Goal: Contribute content

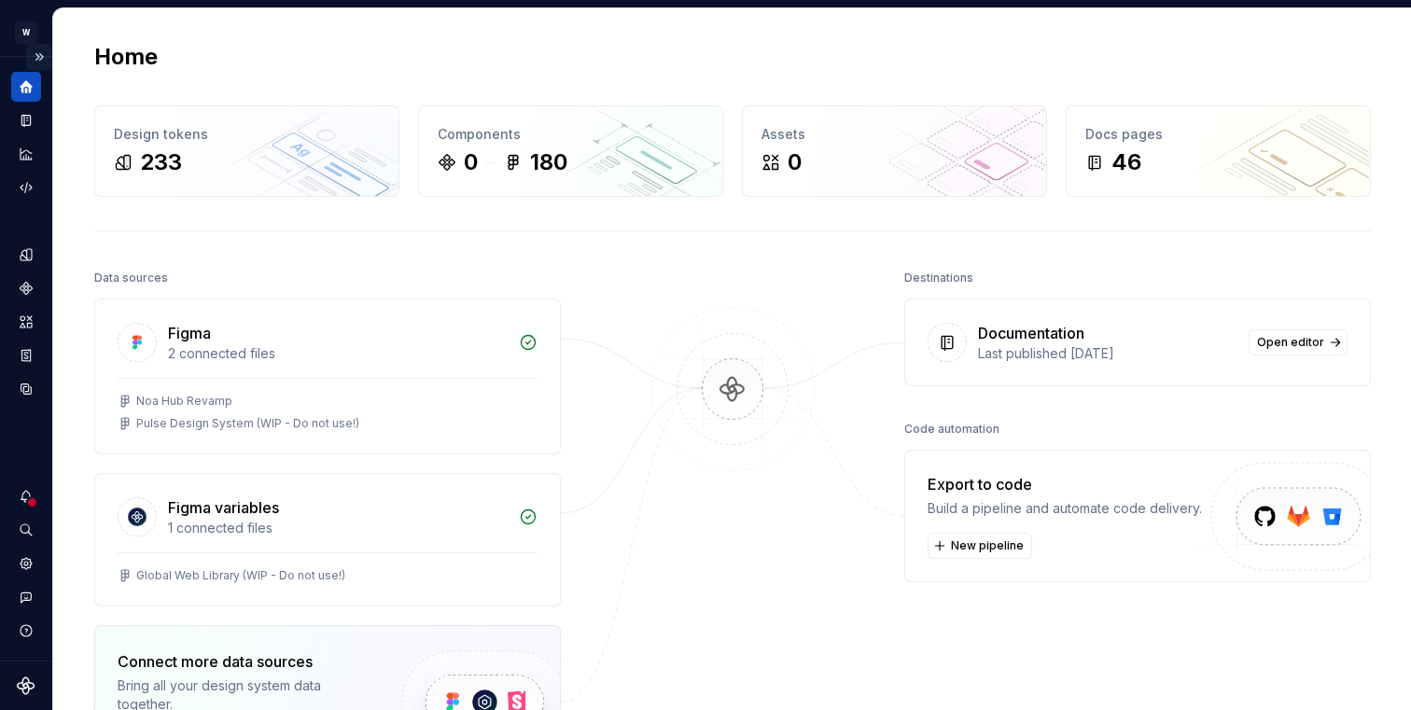
click at [36, 61] on button "Expand sidebar" at bounding box center [39, 57] width 26 height 26
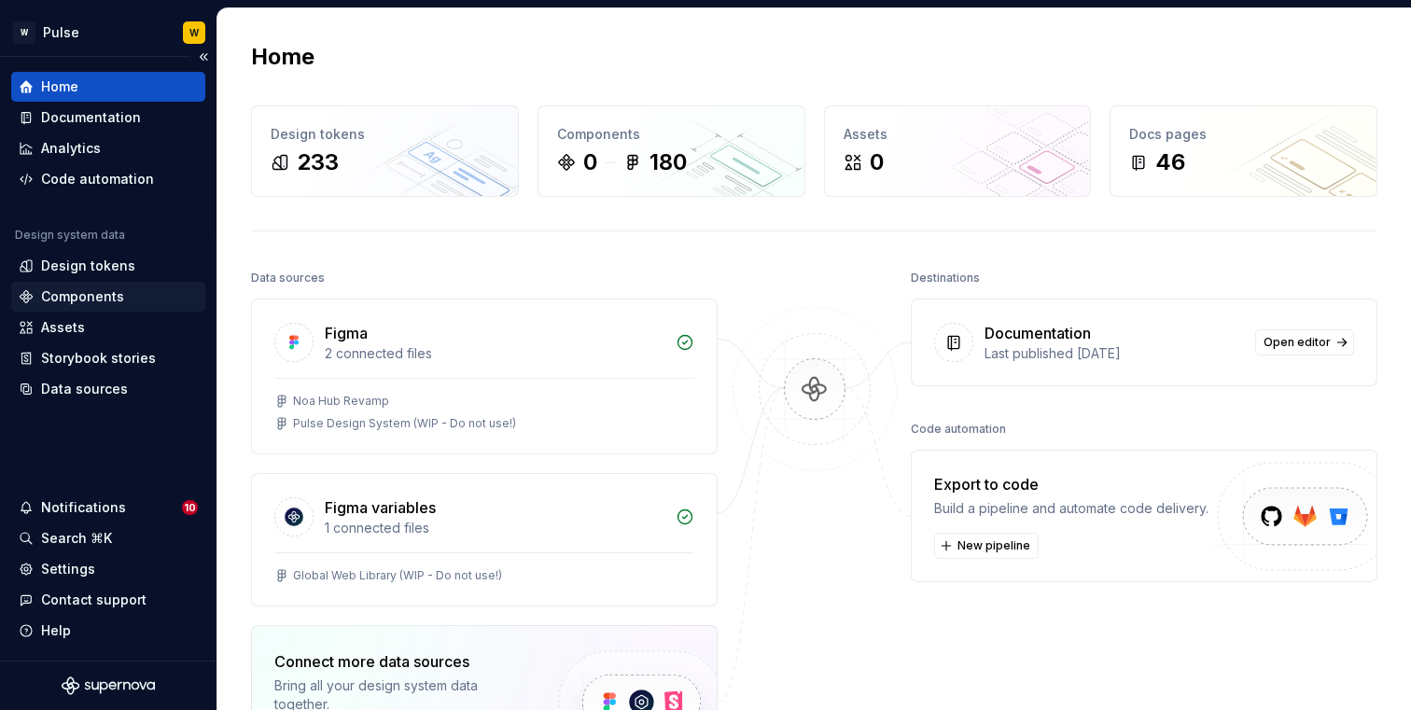
click at [85, 297] on div "Components" at bounding box center [82, 296] width 83 height 19
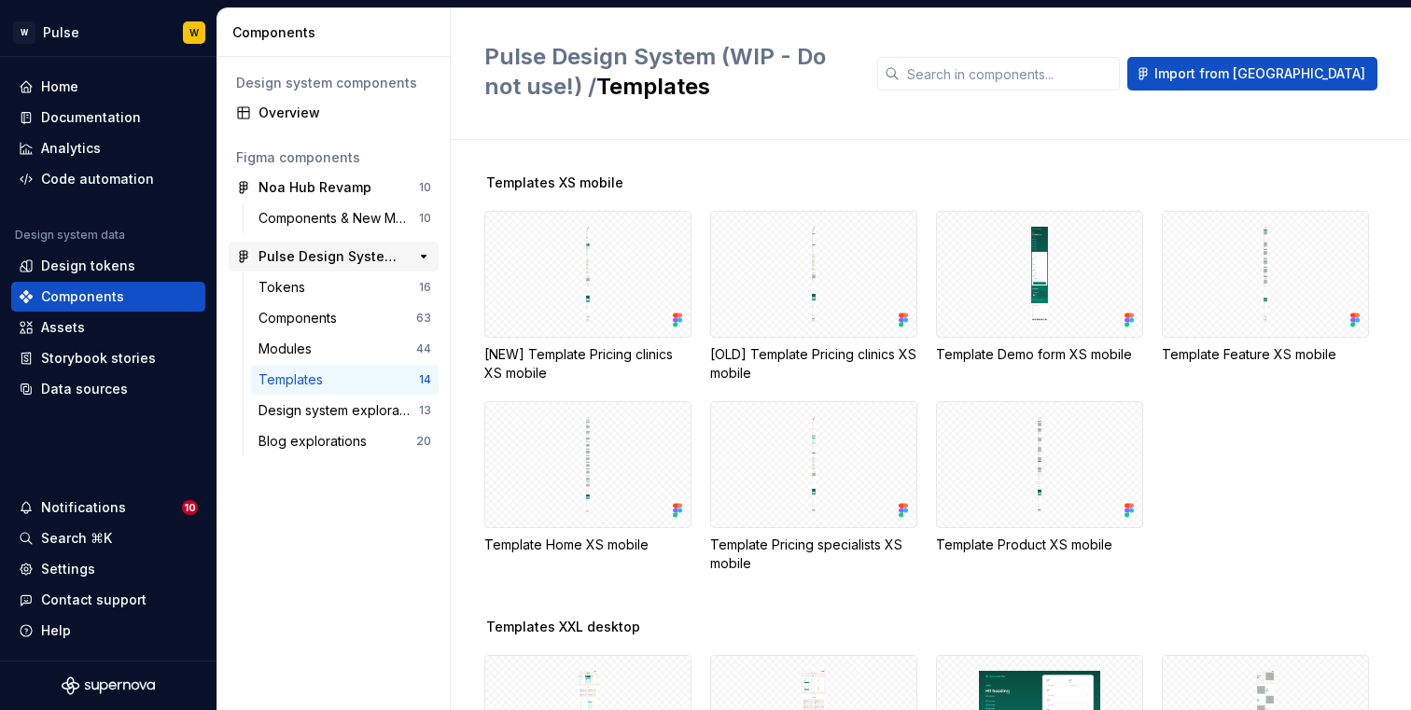
click at [327, 260] on div "Pulse Design System (WIP - Do not use!)" at bounding box center [328, 256] width 139 height 19
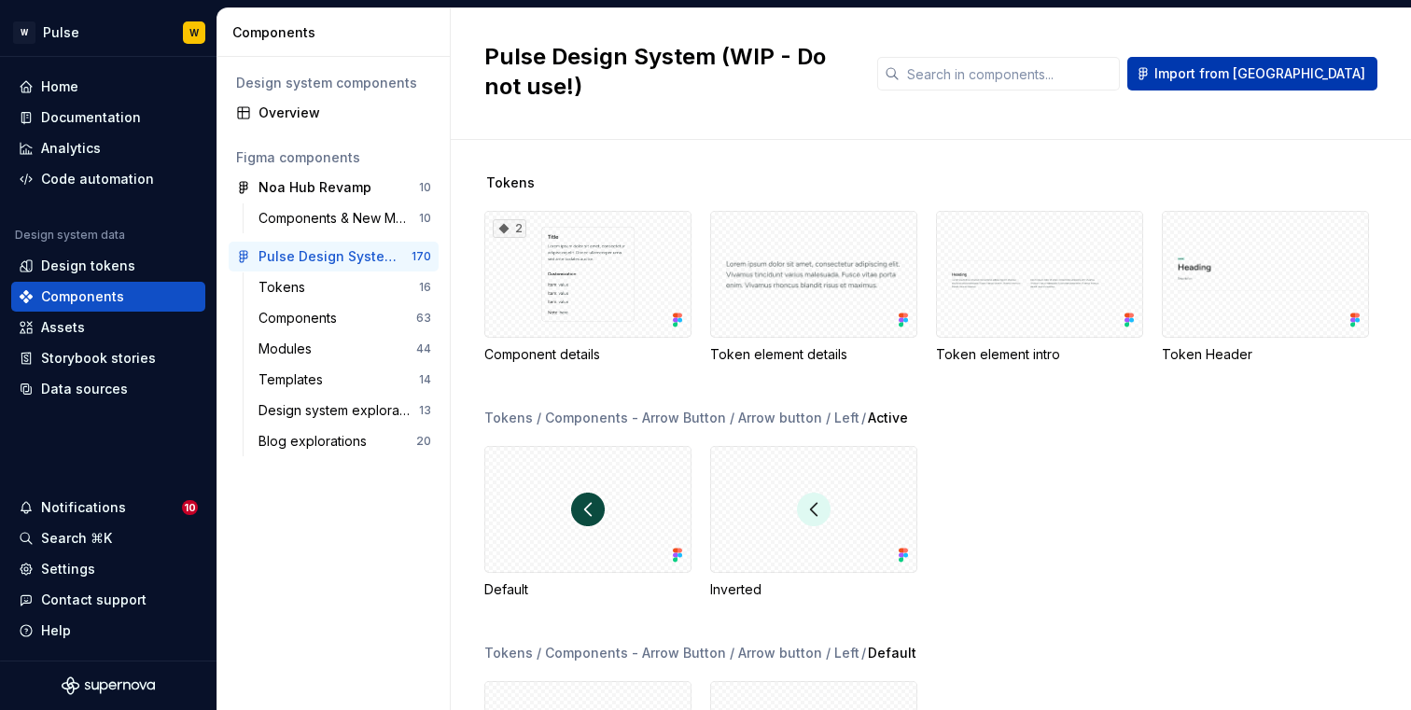
click at [1295, 64] on span "Import from [GEOGRAPHIC_DATA]" at bounding box center [1259, 73] width 211 height 19
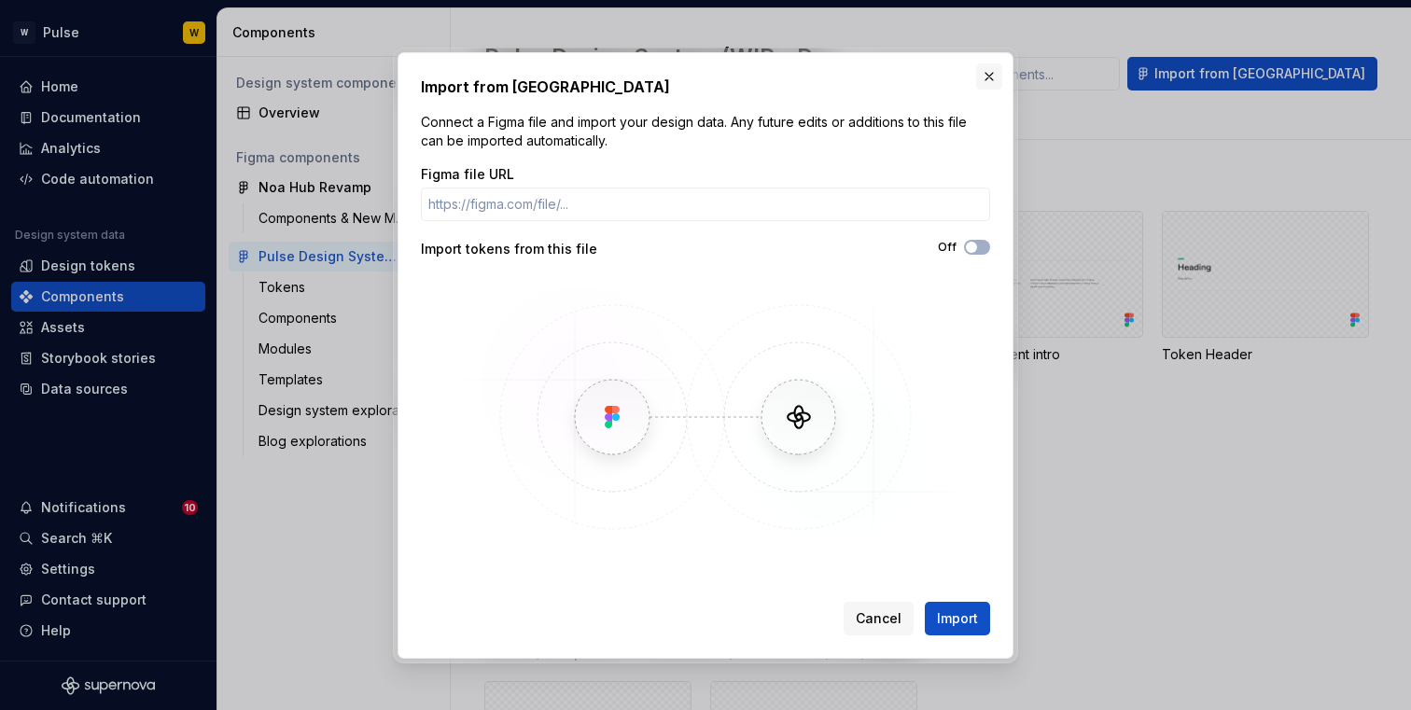
click at [981, 74] on button "button" at bounding box center [989, 76] width 26 height 26
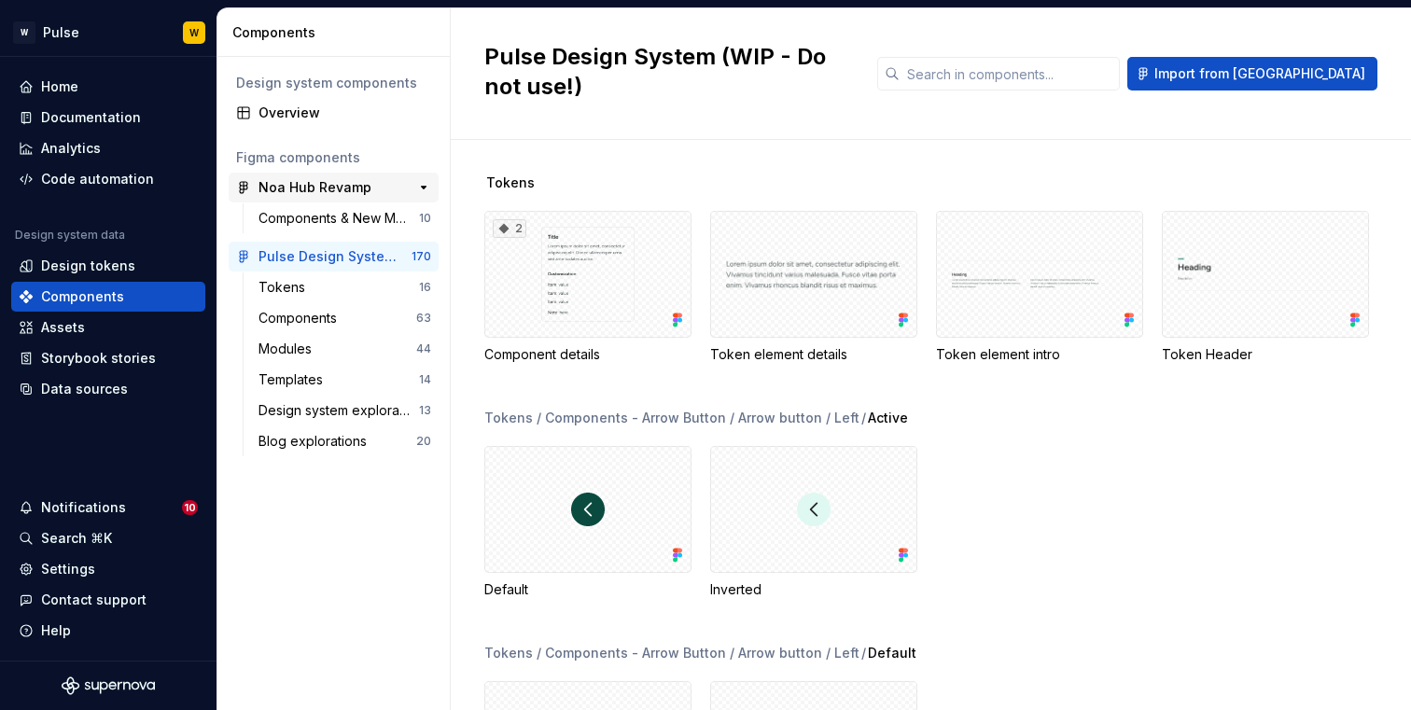
click at [327, 183] on div "Noa Hub Revamp" at bounding box center [315, 187] width 113 height 19
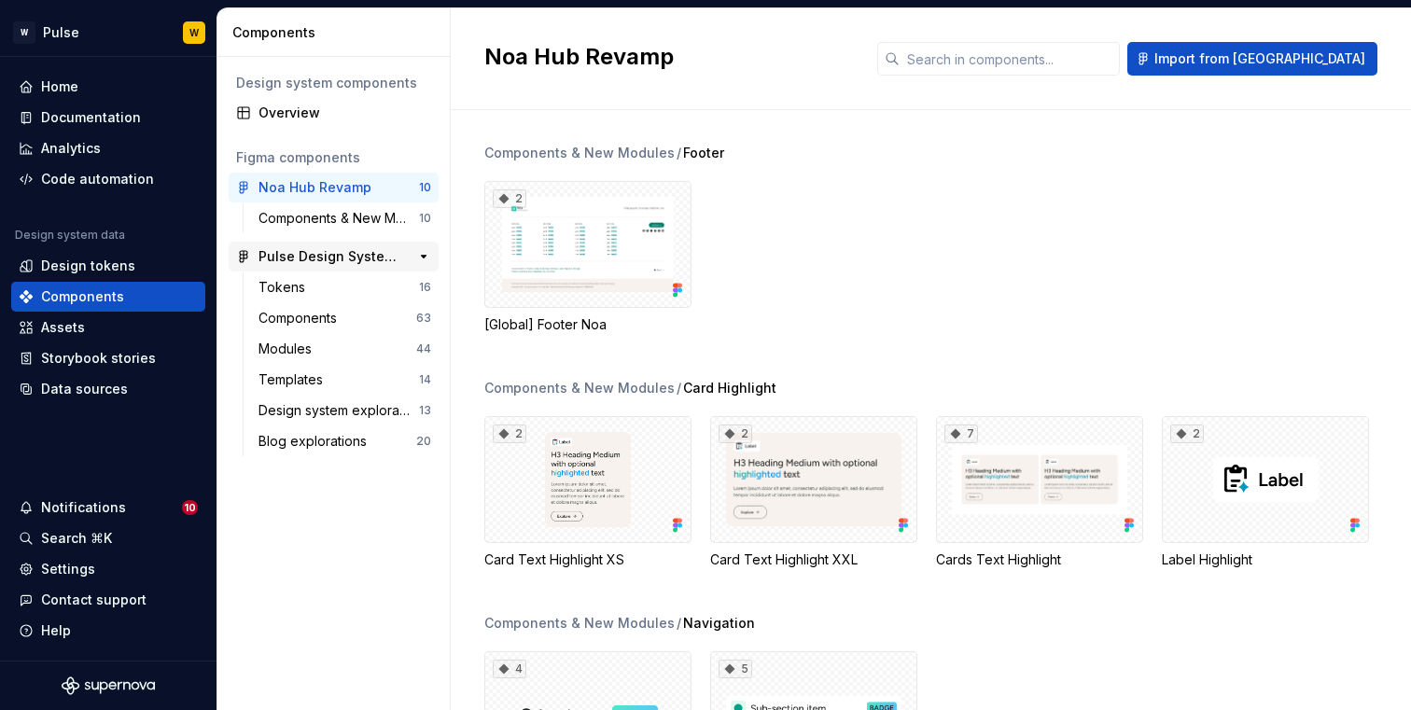
click at [317, 252] on div "Pulse Design System (WIP - Do not use!)" at bounding box center [328, 256] width 139 height 19
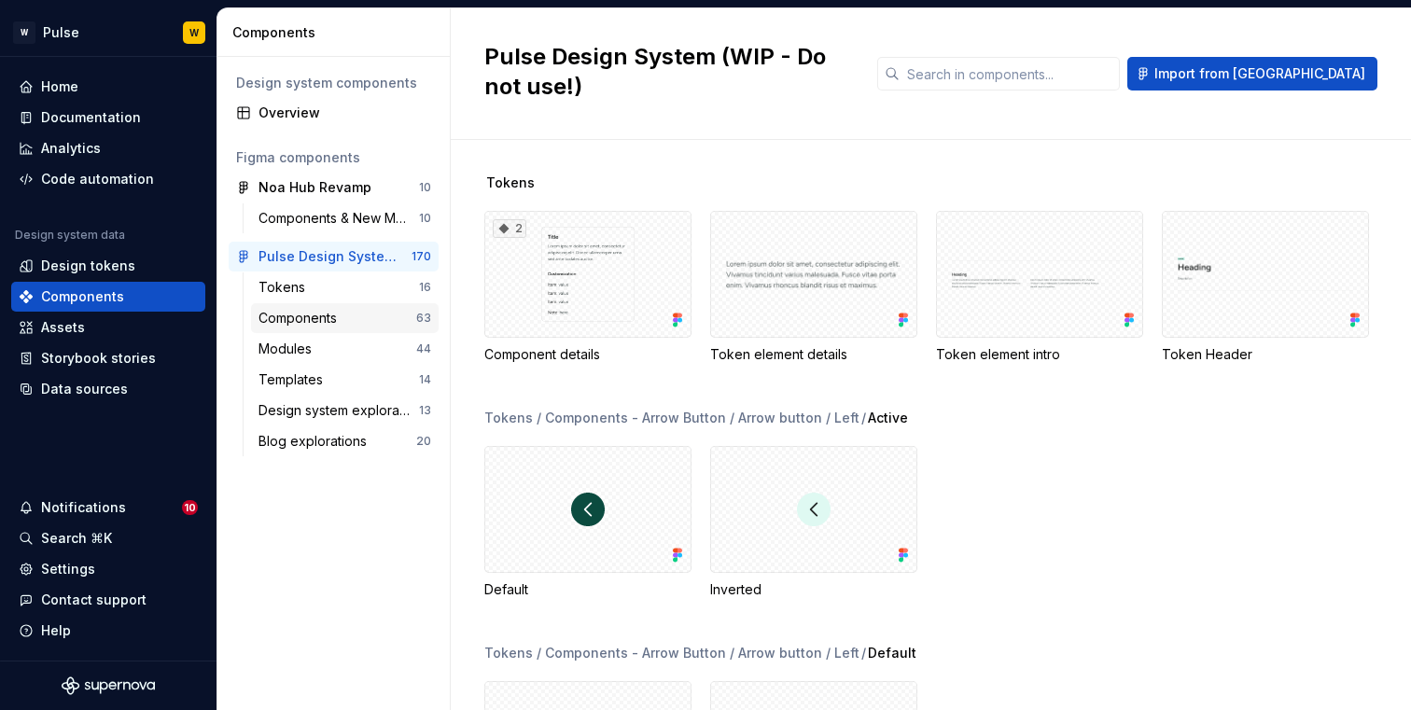
click at [360, 325] on div "Components" at bounding box center [338, 318] width 158 height 19
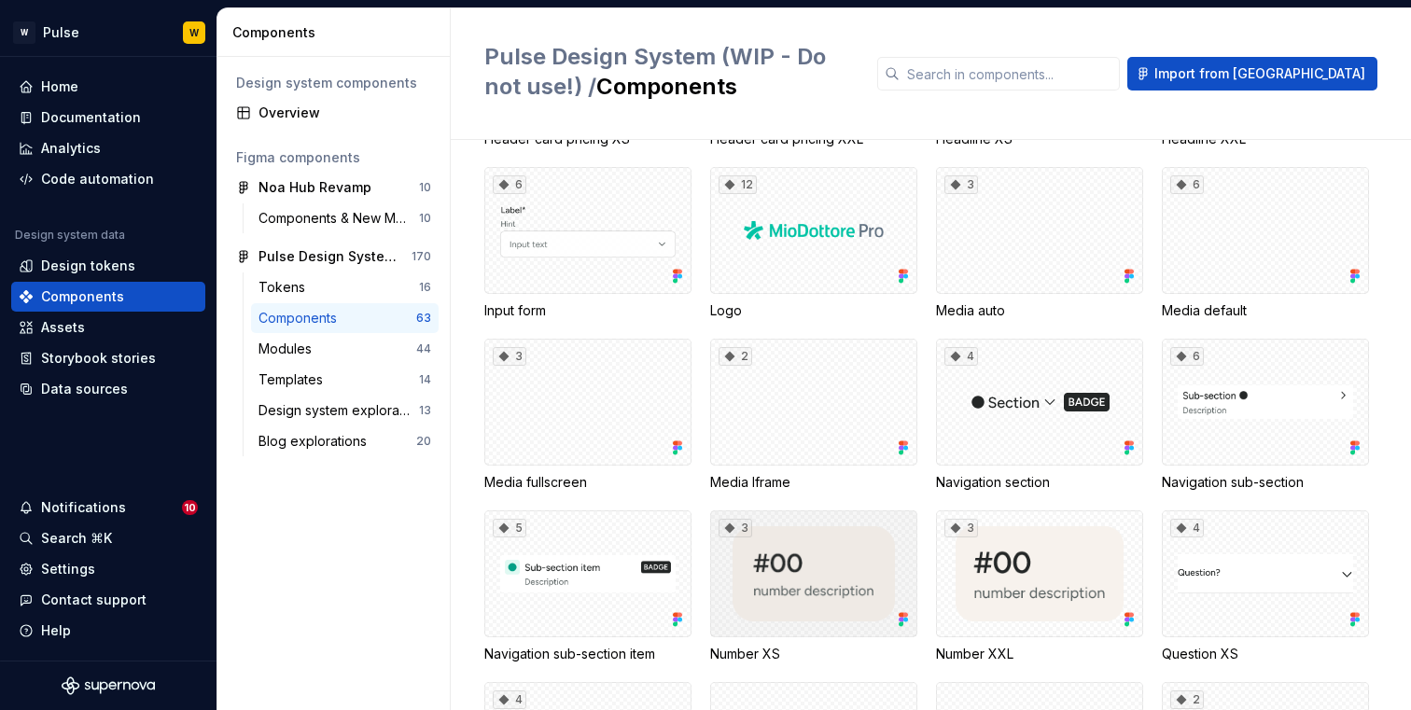
scroll to position [1527, 0]
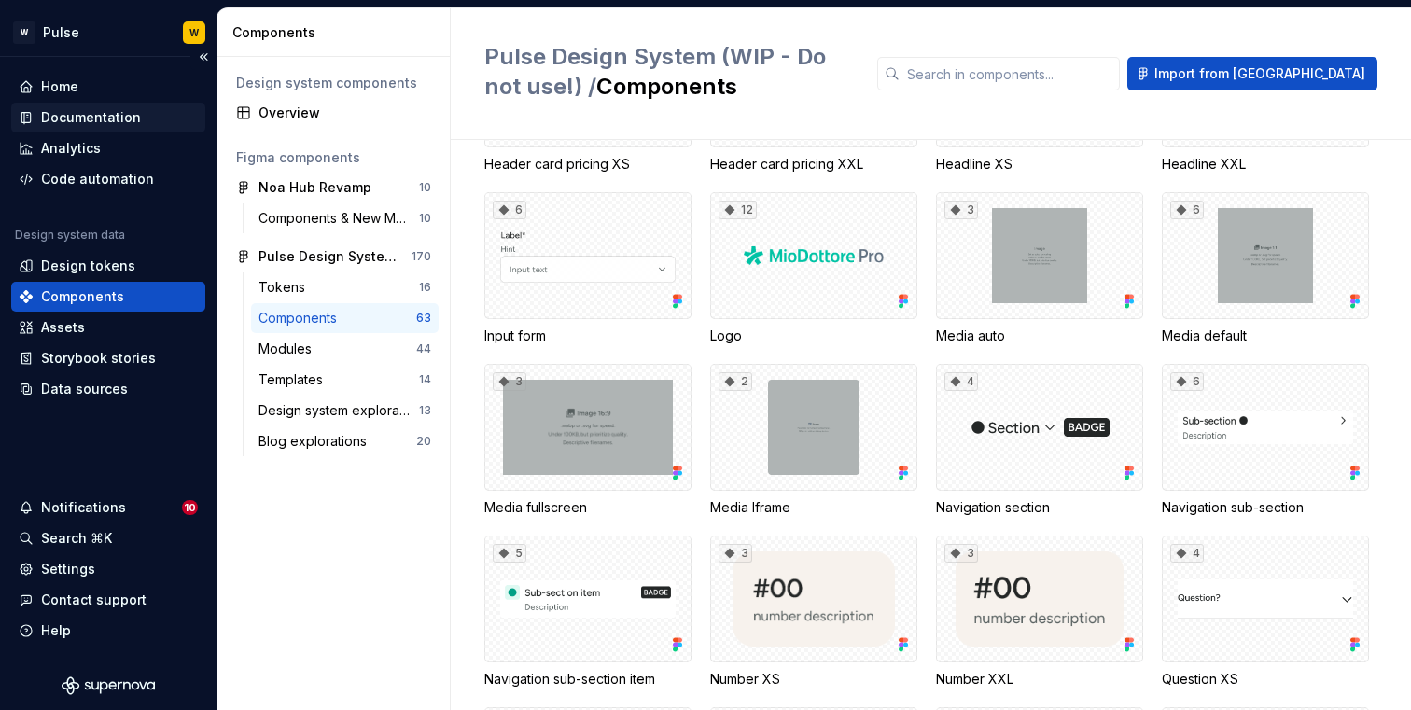
click at [89, 112] on div "Documentation" at bounding box center [91, 117] width 100 height 19
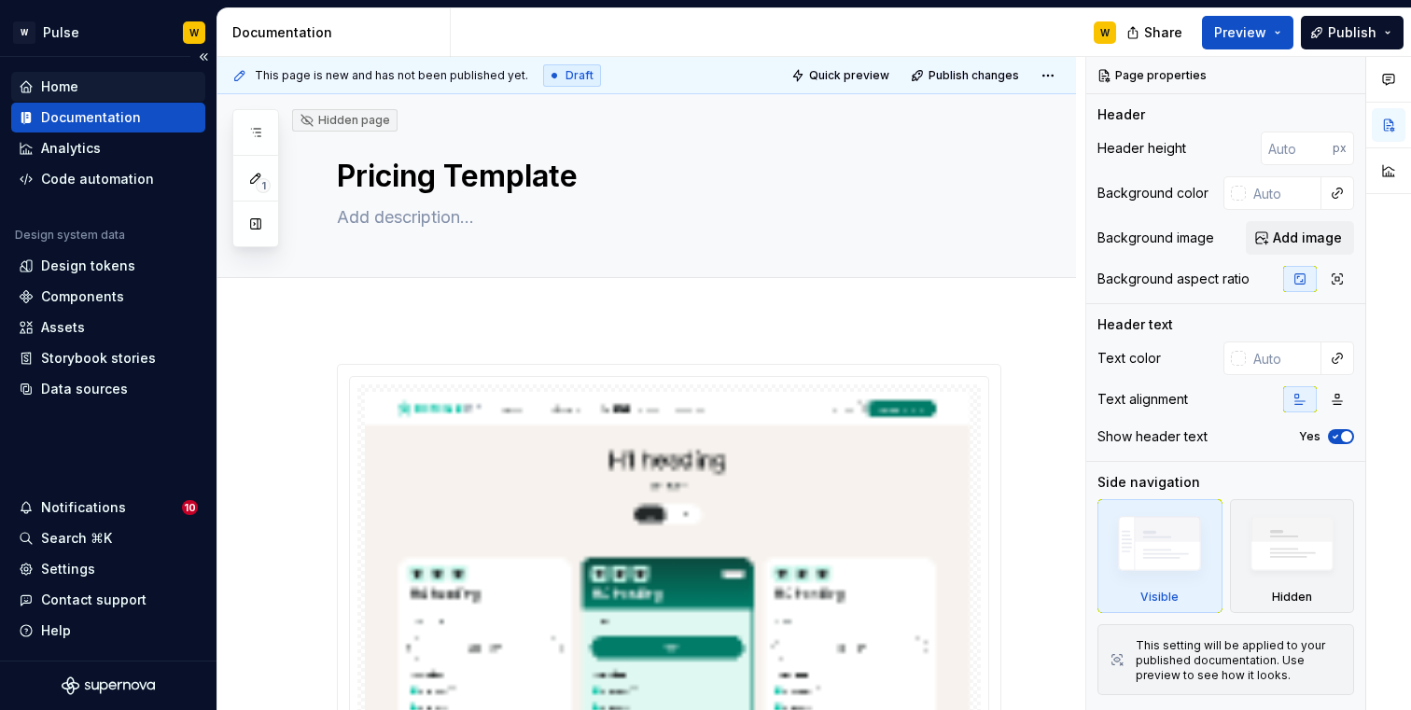
click at [87, 77] on div "Home" at bounding box center [108, 87] width 194 height 30
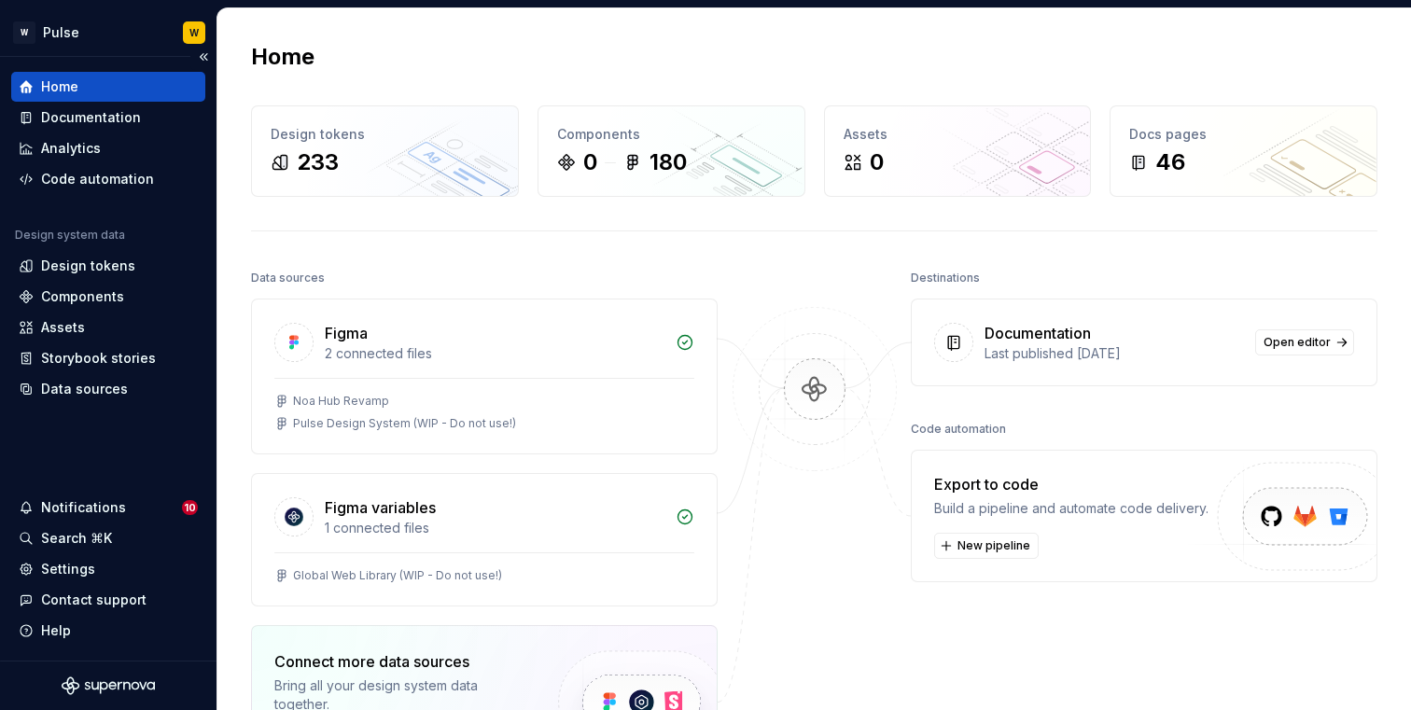
click at [95, 101] on div "Home" at bounding box center [108, 87] width 194 height 30
click at [96, 109] on div "Documentation" at bounding box center [91, 117] width 100 height 19
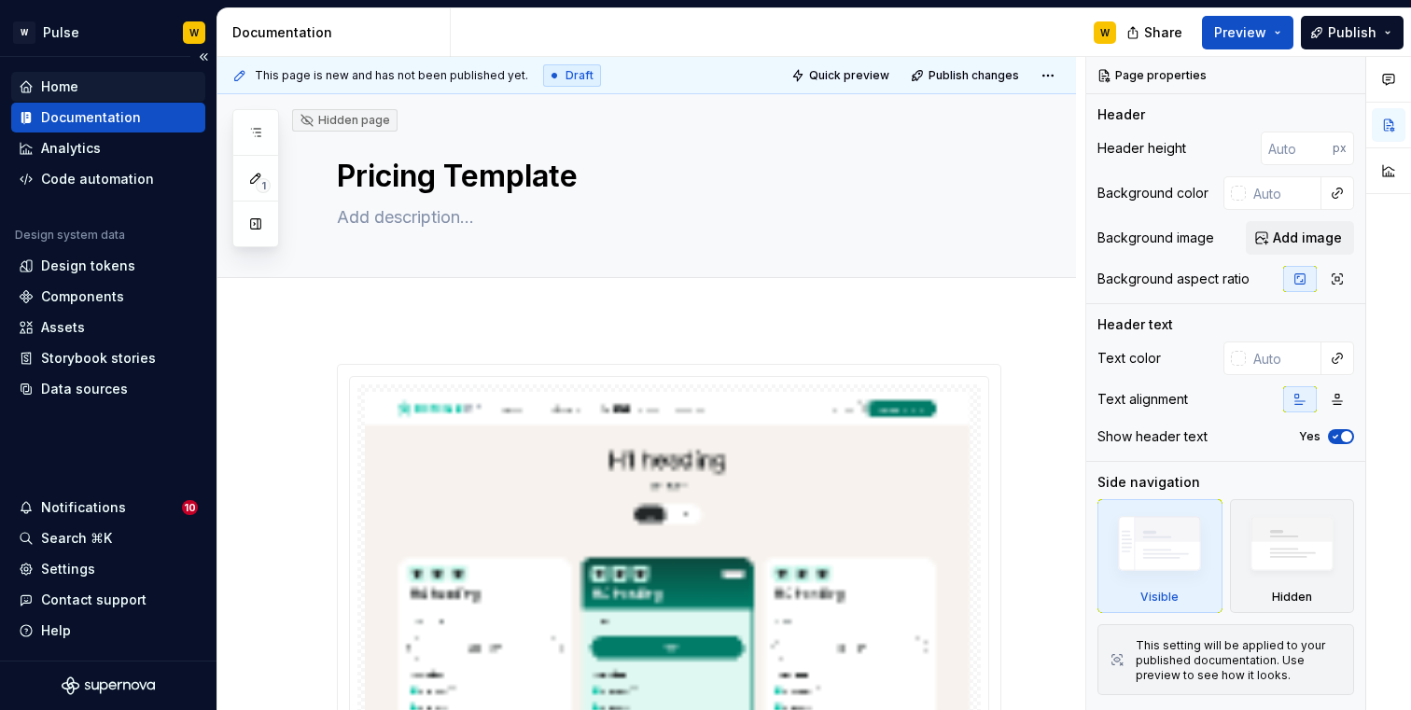
click at [68, 81] on div "Home" at bounding box center [59, 86] width 37 height 19
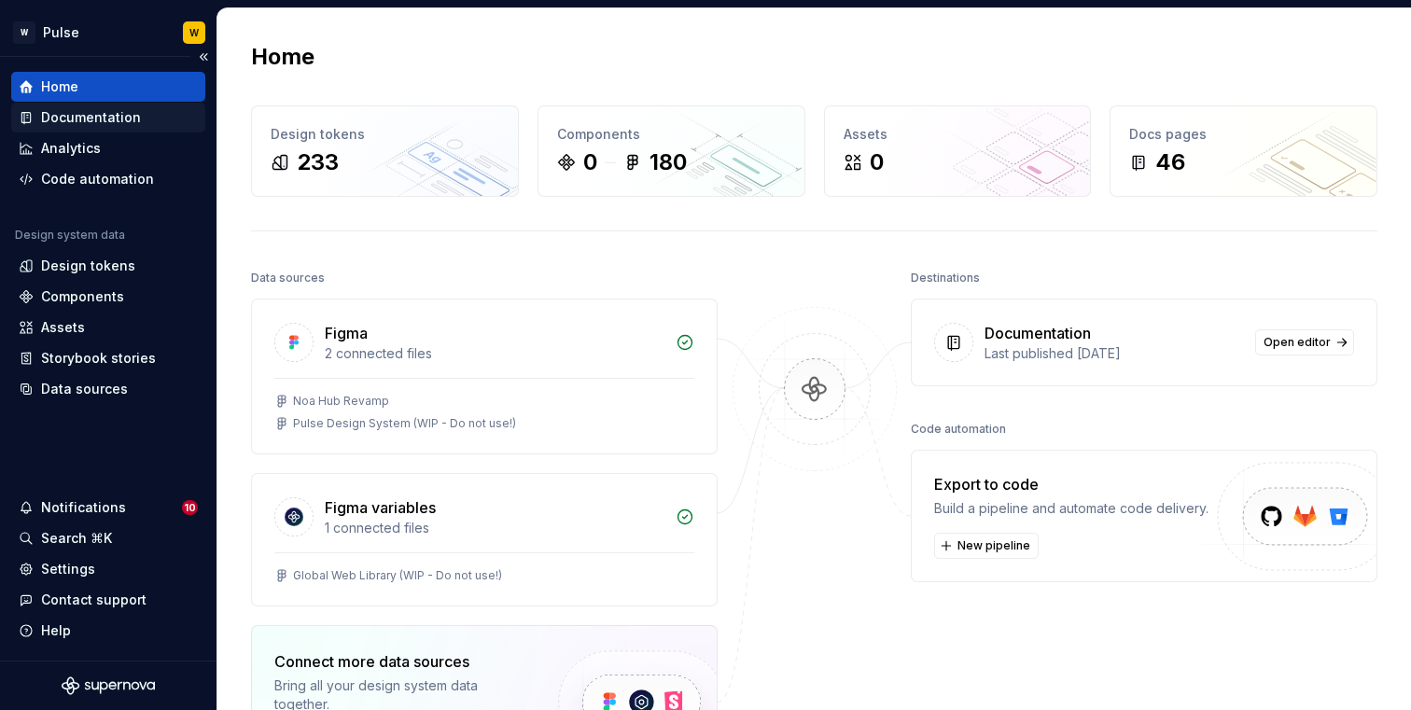
click at [78, 119] on div "Documentation" at bounding box center [91, 117] width 100 height 19
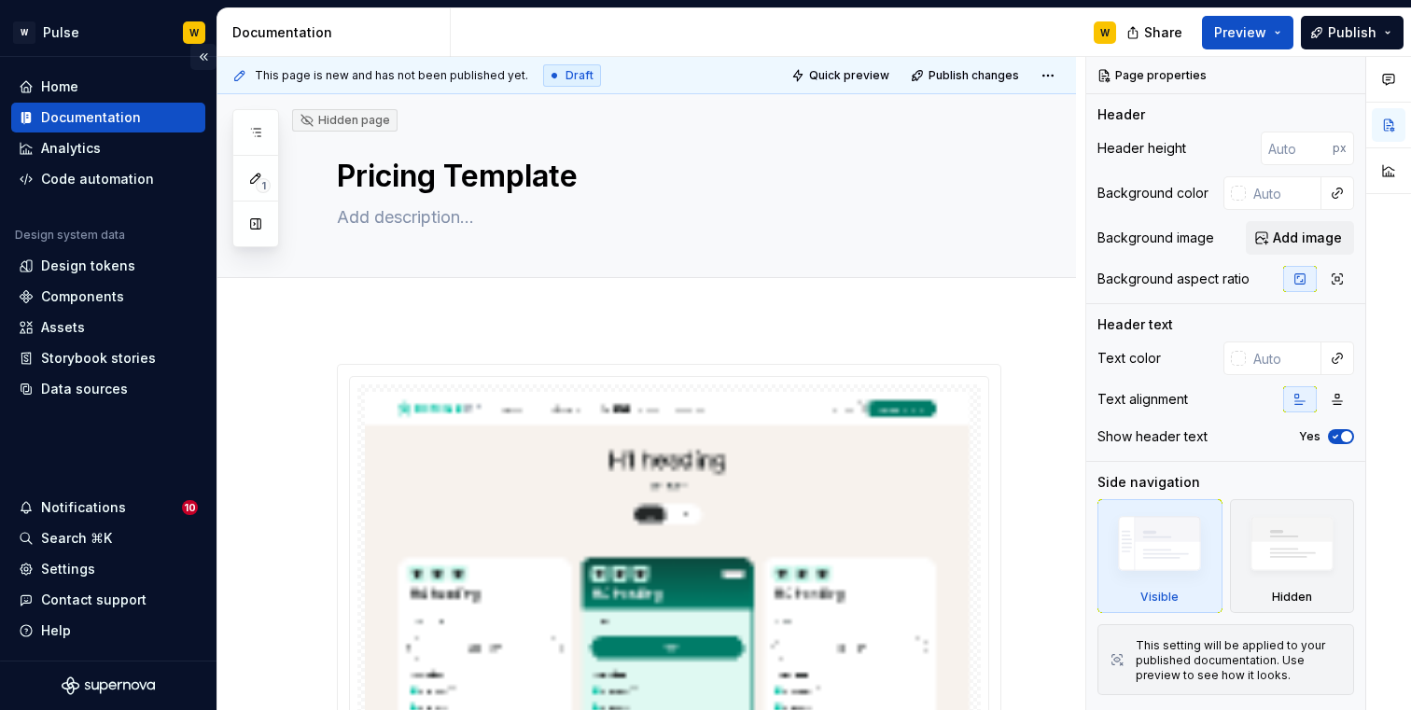
click at [203, 54] on button "Collapse sidebar" at bounding box center [203, 57] width 26 height 26
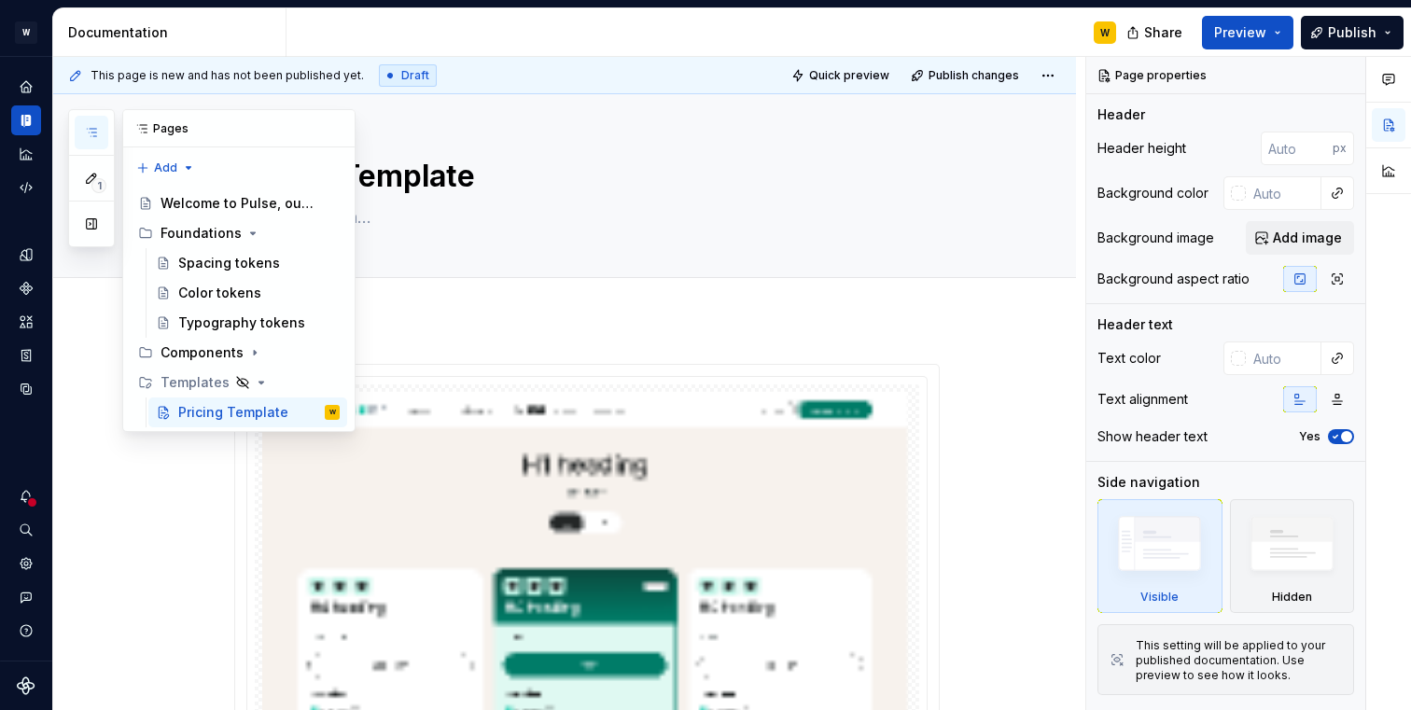
click at [100, 133] on button "button" at bounding box center [92, 133] width 34 height 34
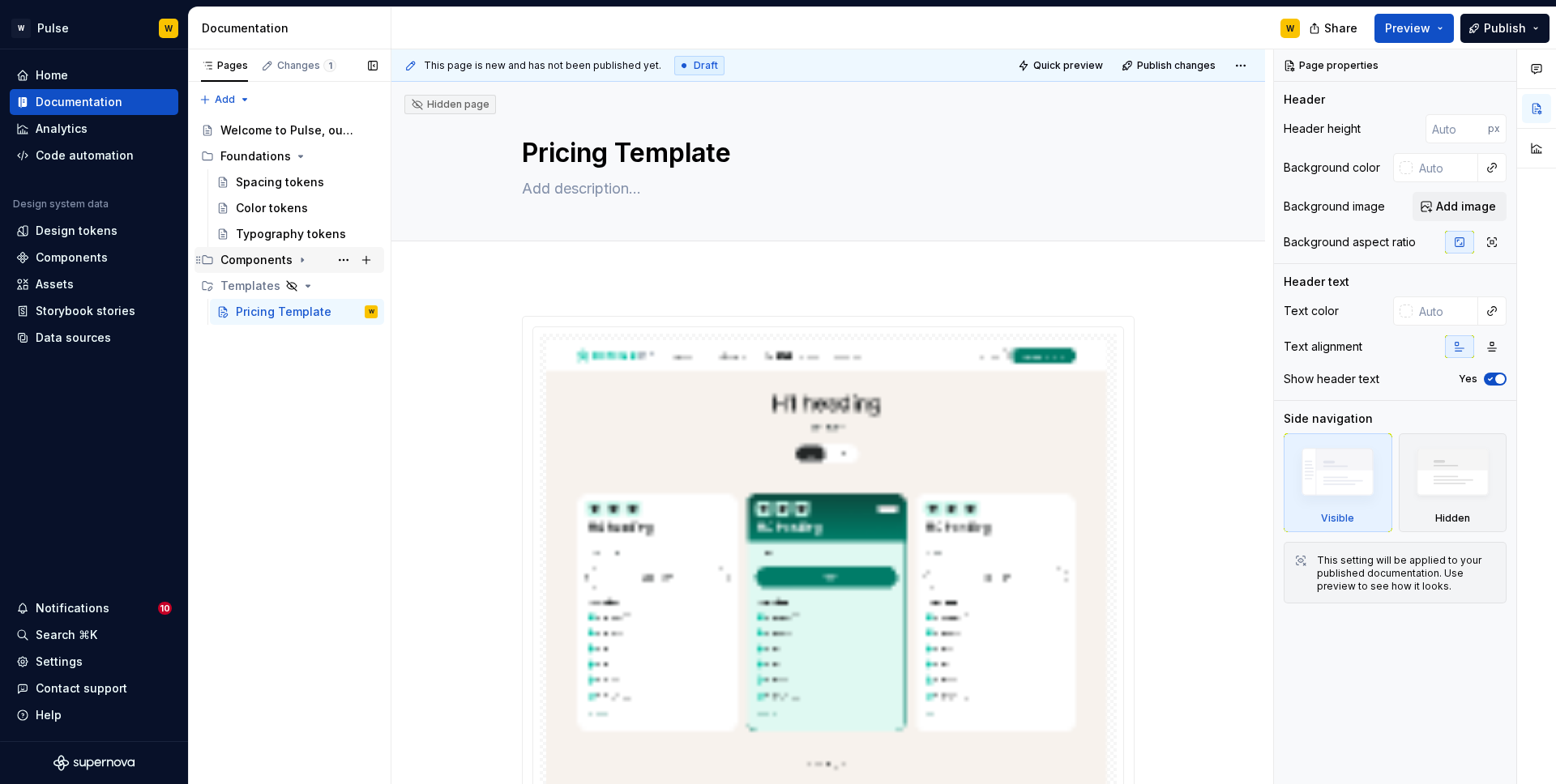
click at [261, 262] on div "Components" at bounding box center [256, 260] width 72 height 16
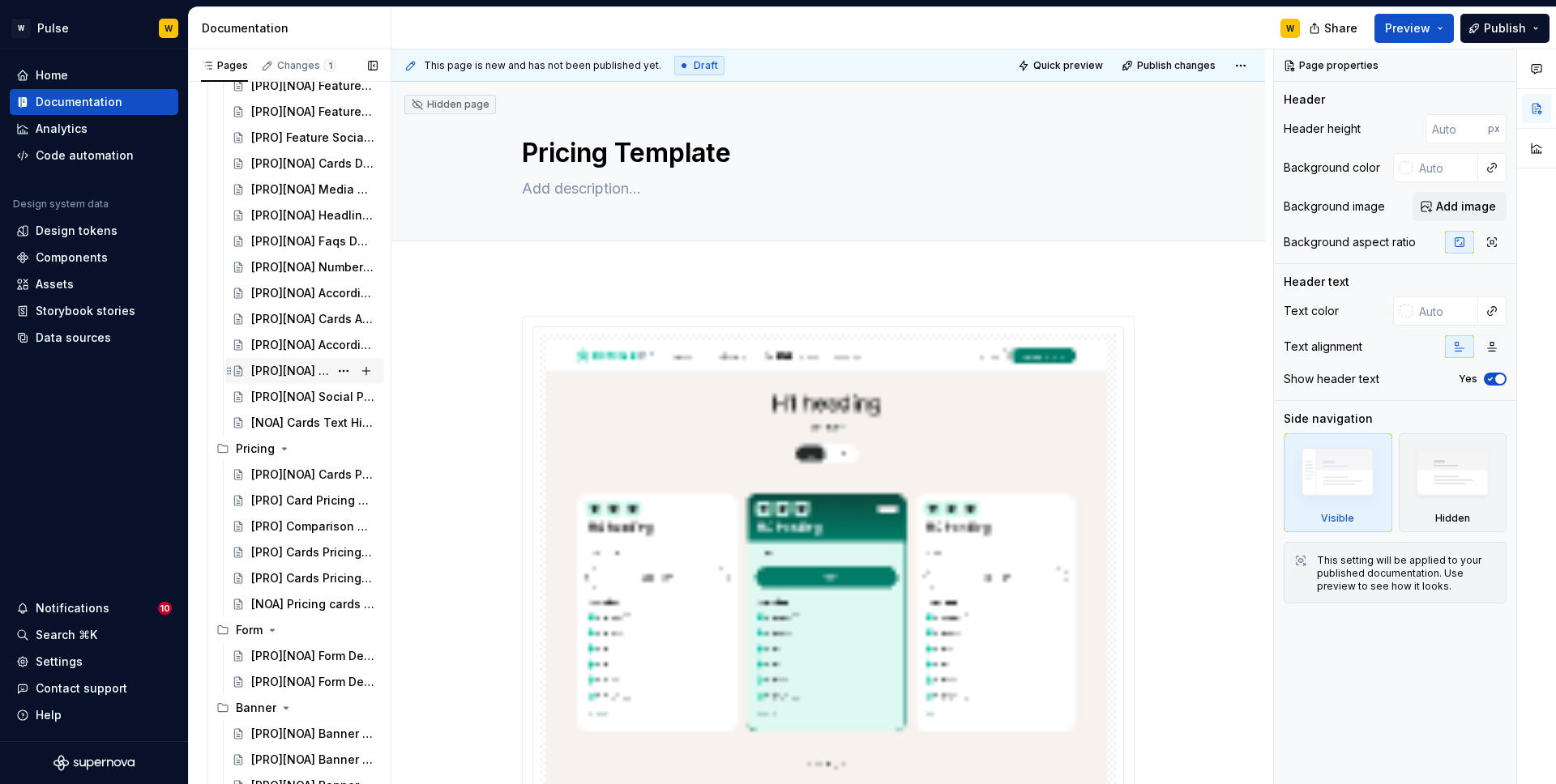
scroll to position [560, 0]
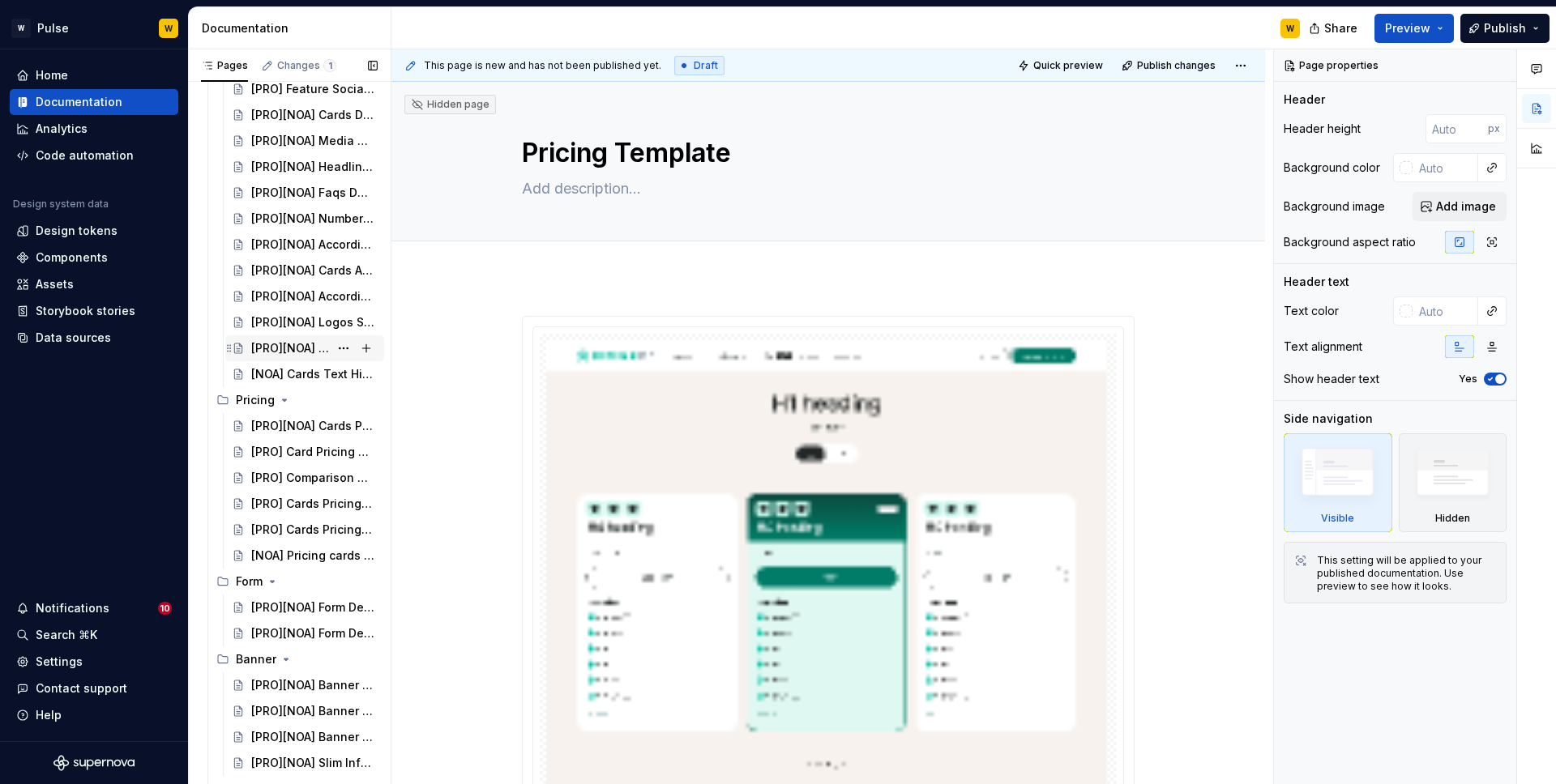
click at [300, 353] on div "[PRO][NOA] Social Proof Notification 031" at bounding box center [290, 348] width 78 height 16
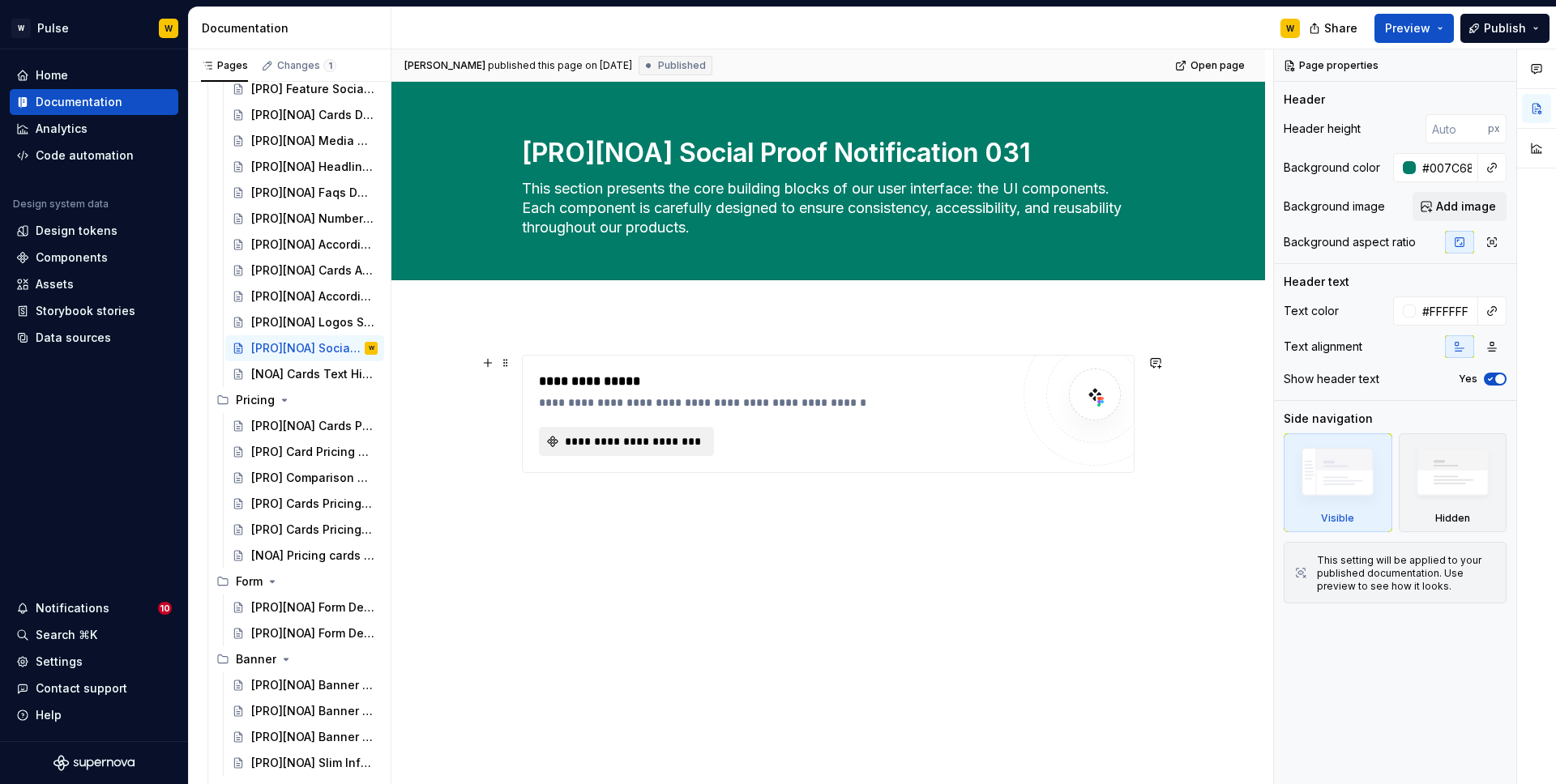
type textarea "*"
click at [643, 440] on span "**********" at bounding box center [633, 441] width 141 height 16
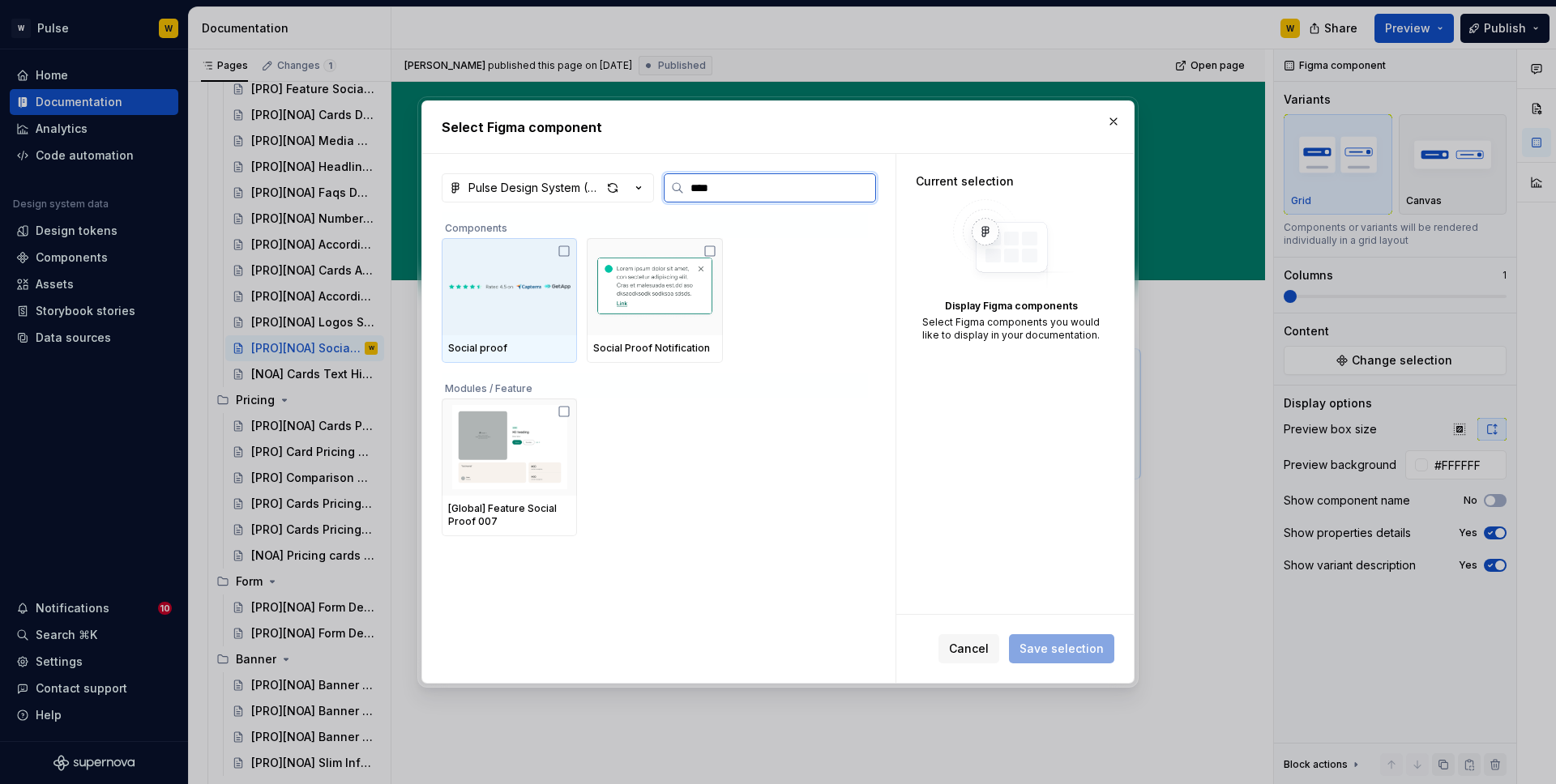
type input "*****"
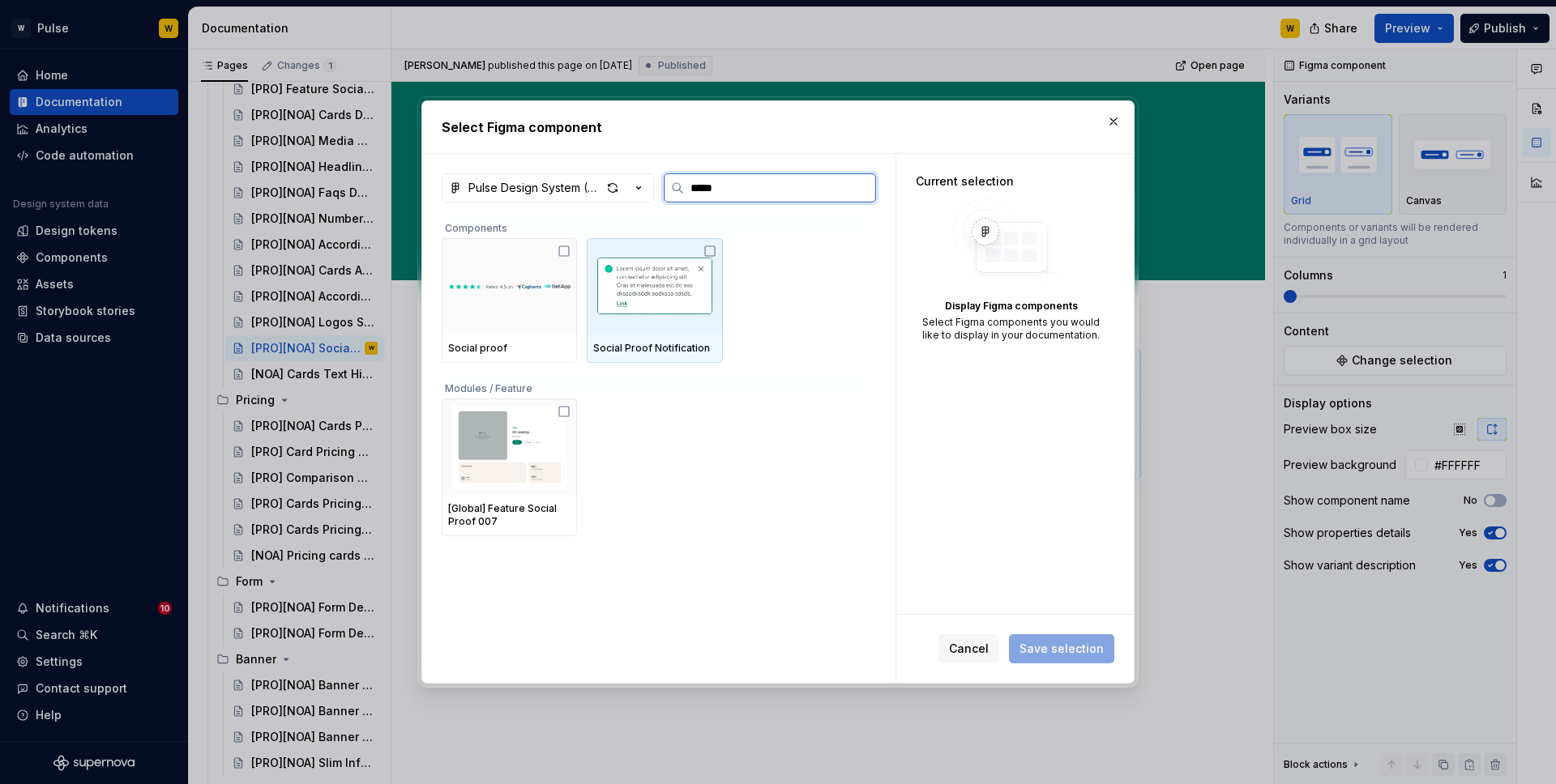
click at [689, 276] on img at bounding box center [654, 287] width 122 height 84
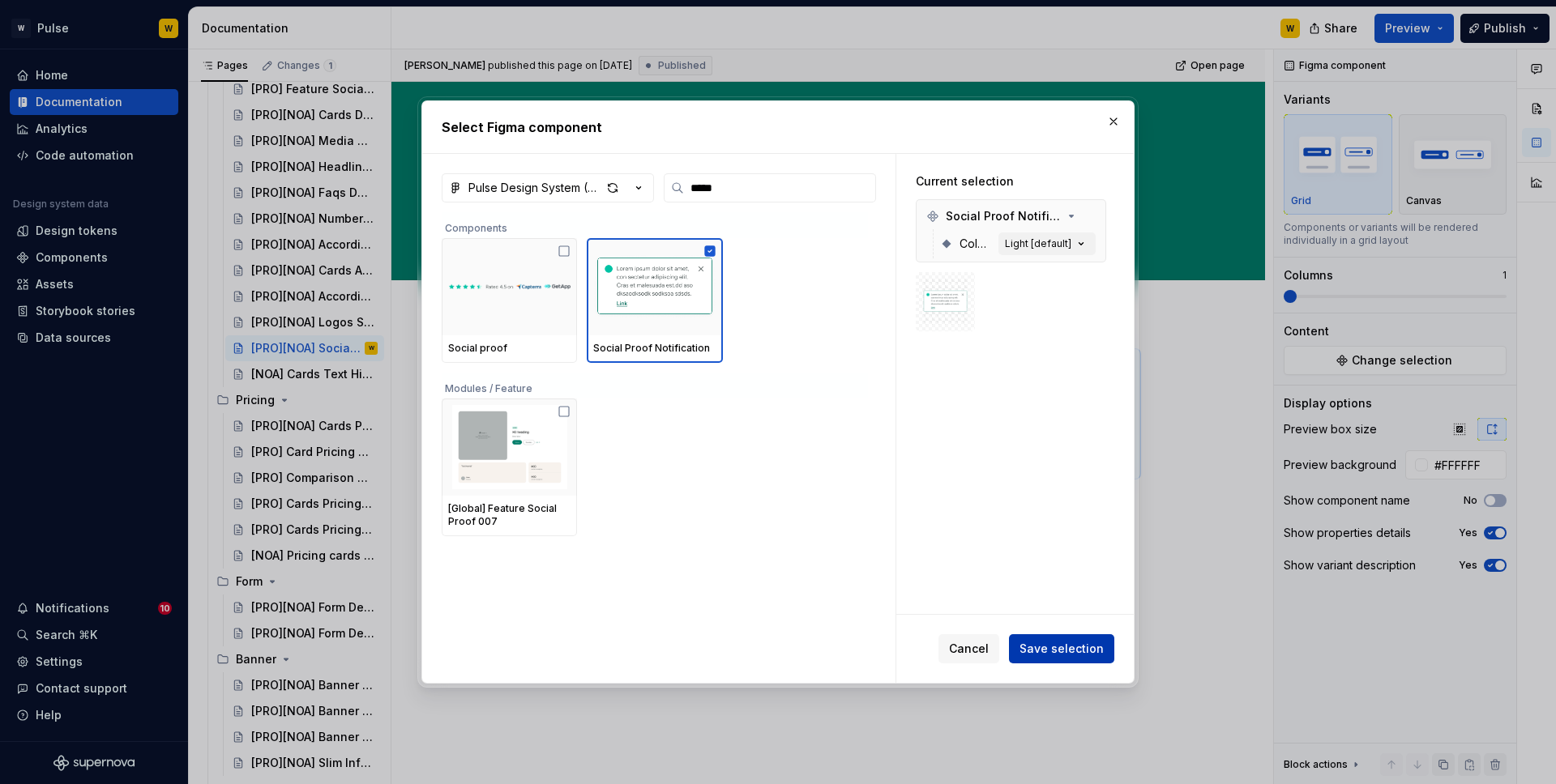
click at [1051, 616] on span "Save selection" at bounding box center [1061, 649] width 84 height 16
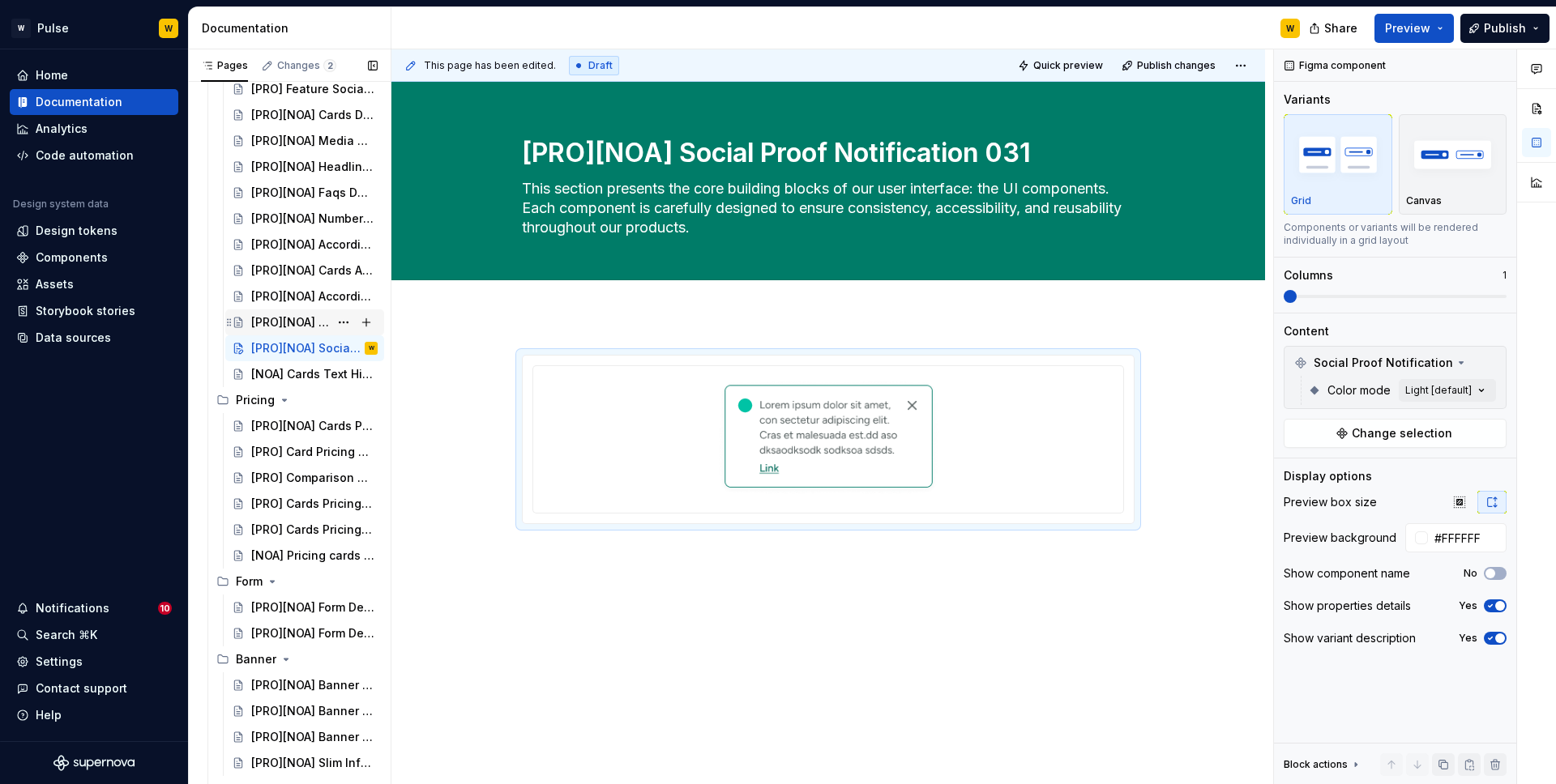
click at [312, 318] on div "[PRO][NOA] Logos Showcase 029" at bounding box center [290, 322] width 78 height 16
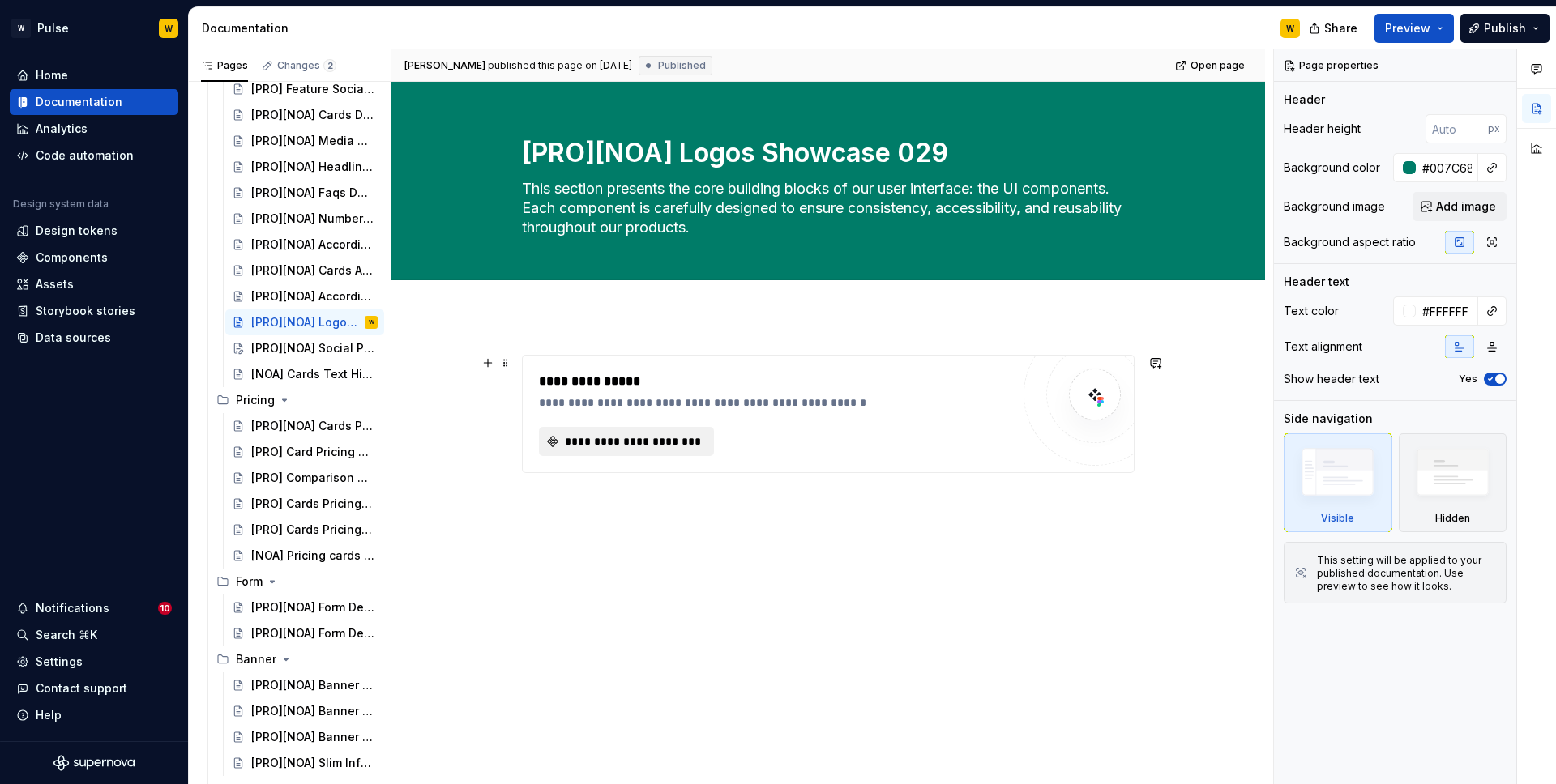
type textarea "*"
click at [646, 449] on button "**********" at bounding box center [627, 442] width 175 height 30
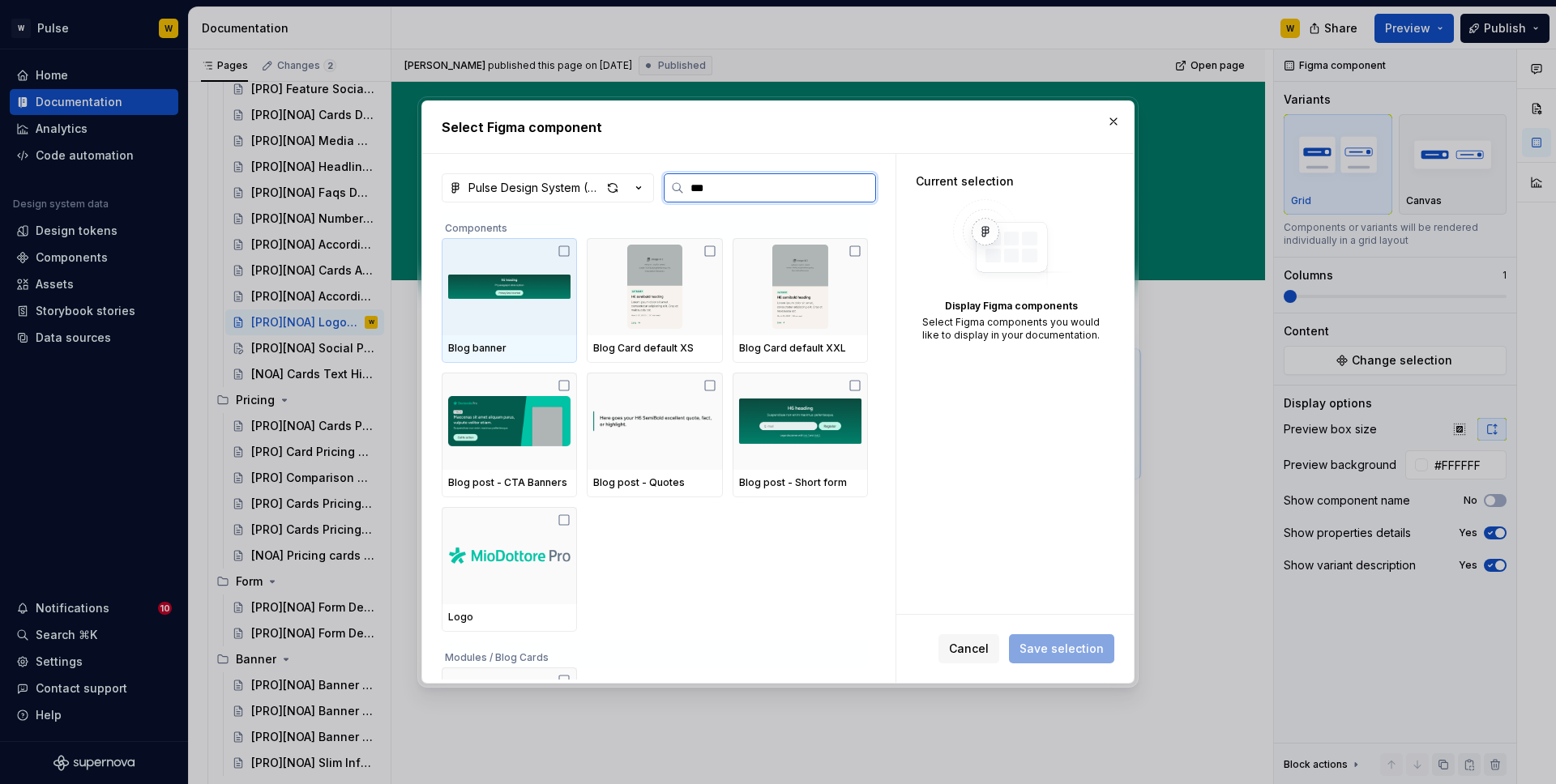
type input "****"
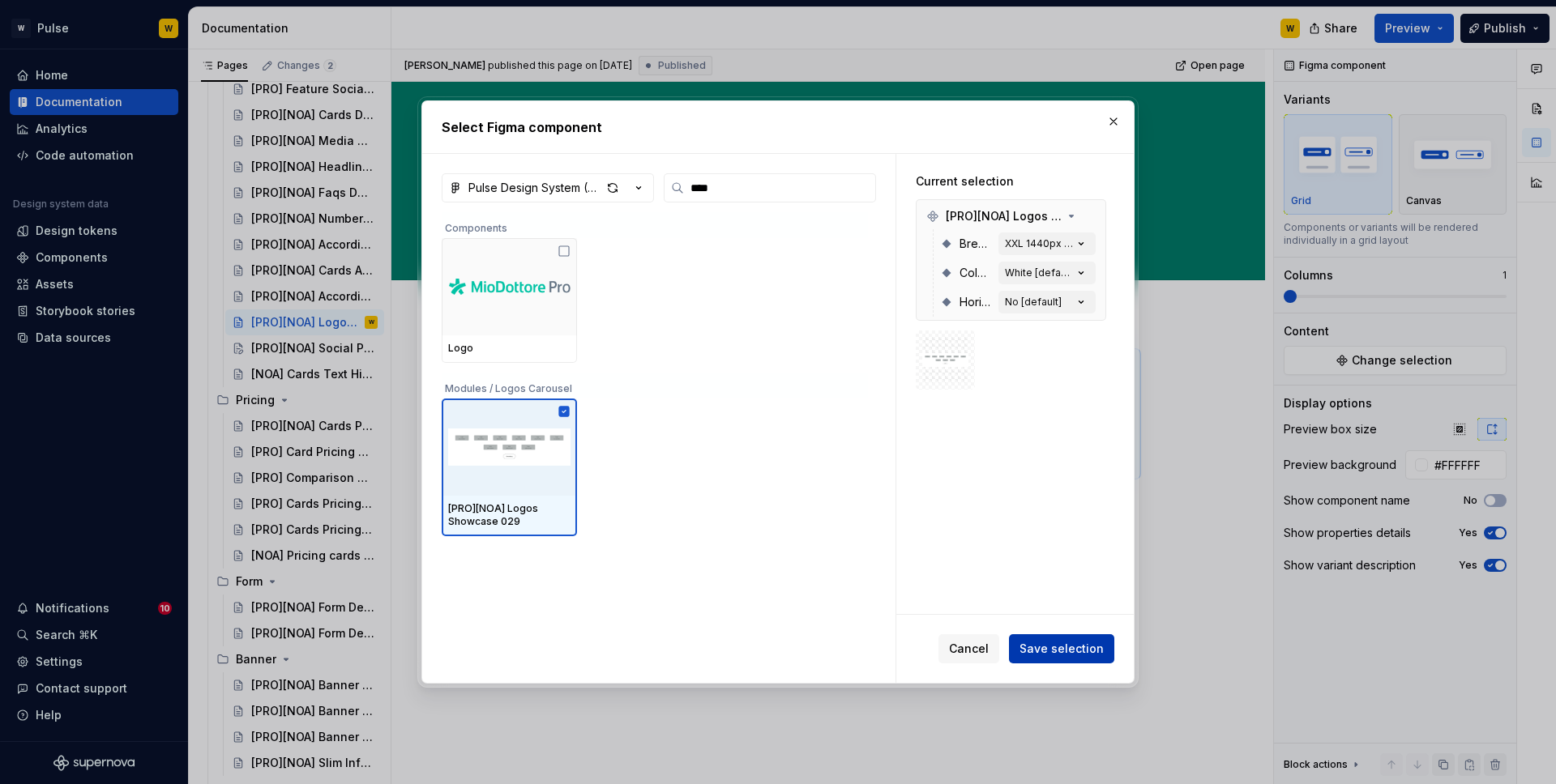
click at [1035, 616] on span "Save selection" at bounding box center [1061, 649] width 84 height 16
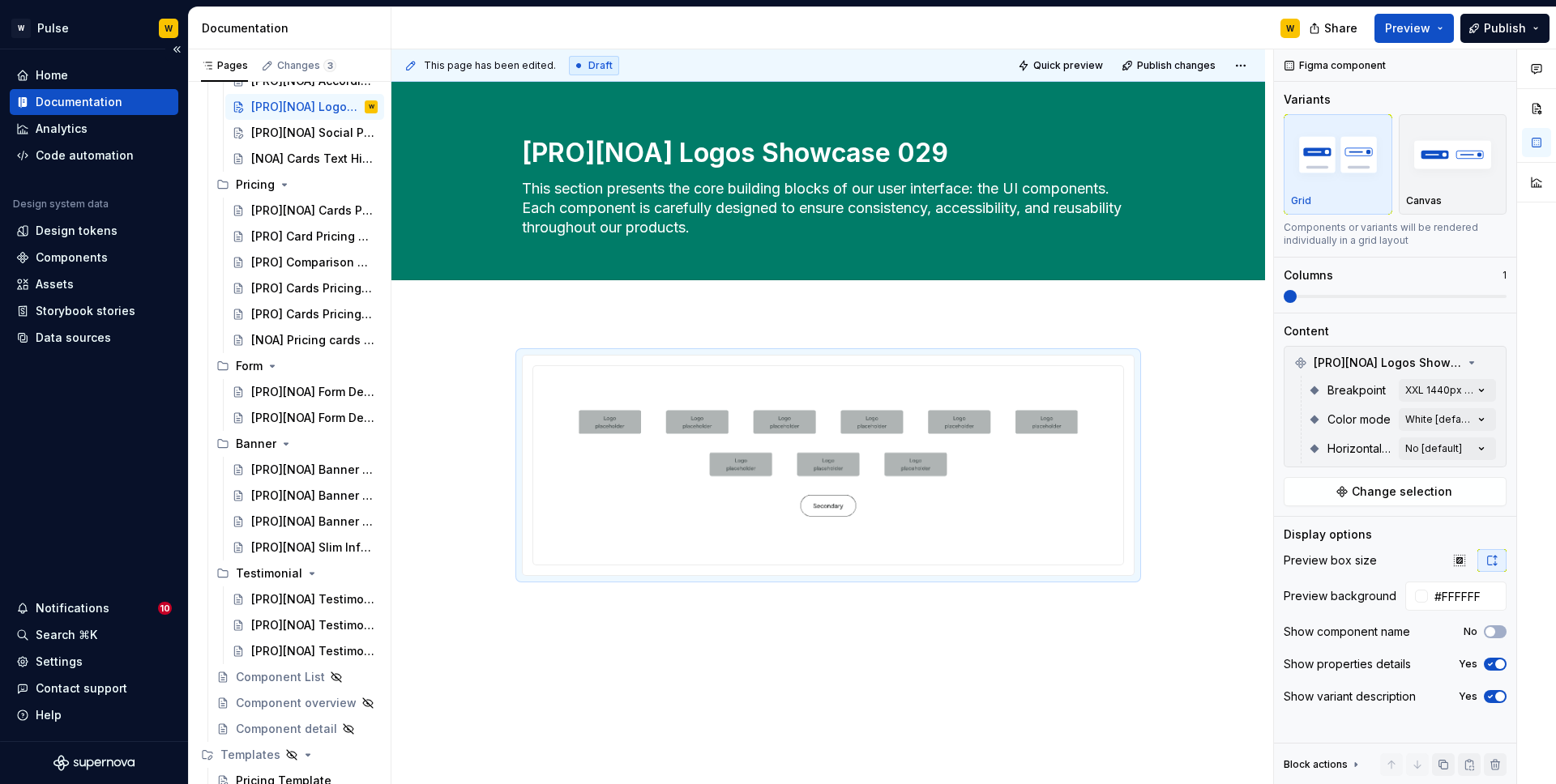
scroll to position [781, 0]
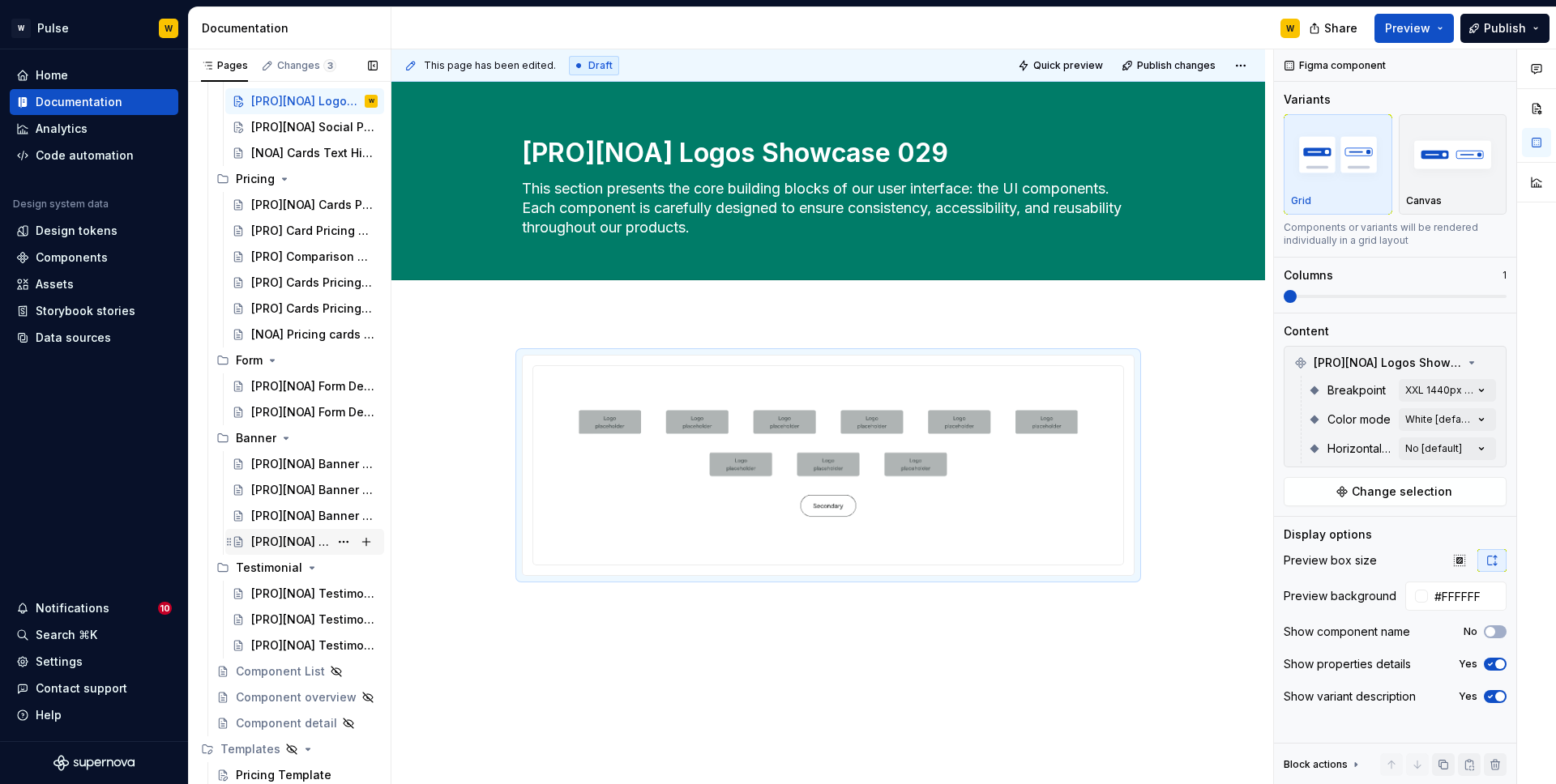
click at [318, 544] on div "[PRO][NOA] Slim Informational 028" at bounding box center [290, 542] width 78 height 16
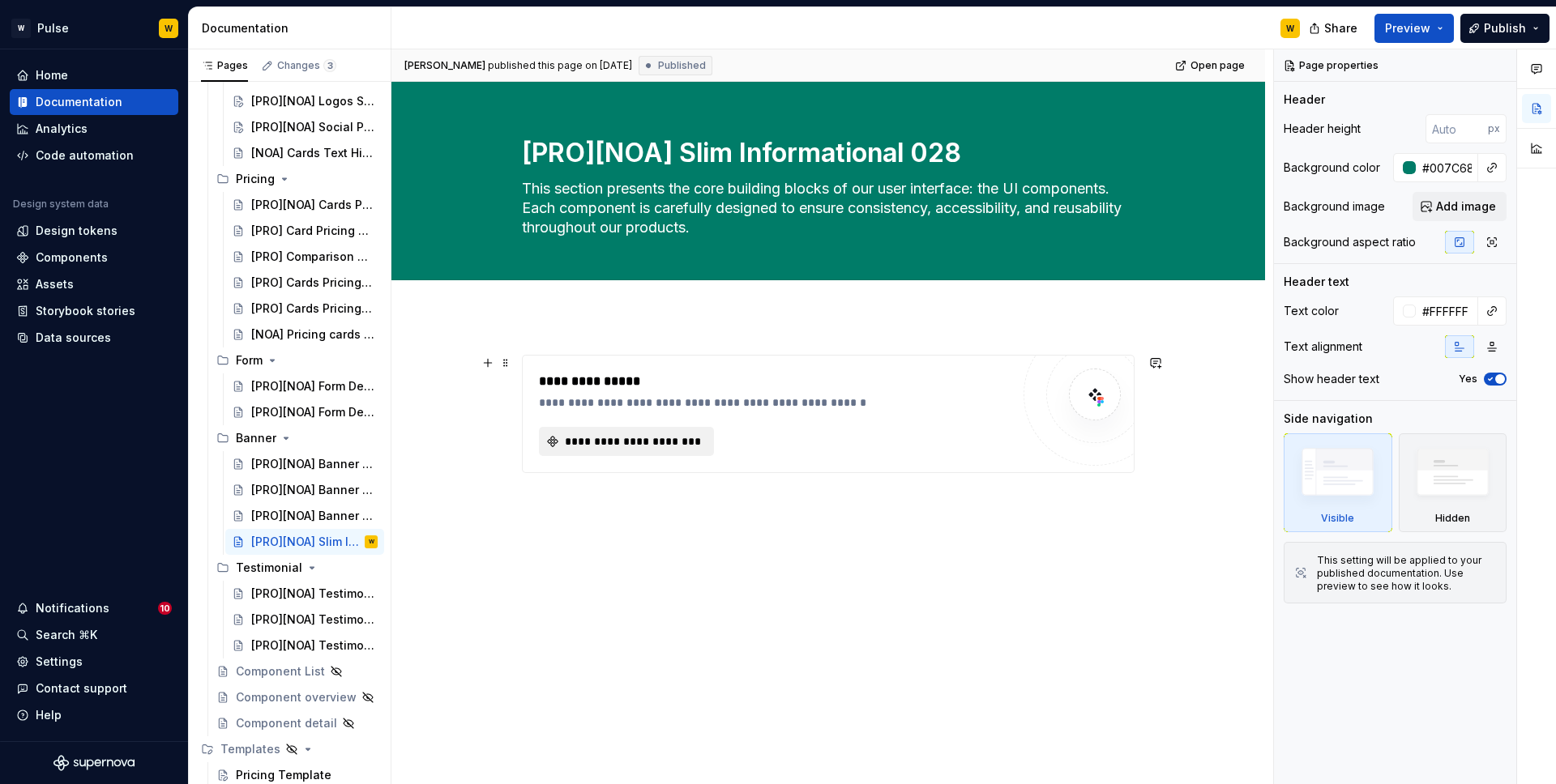
type textarea "*"
click at [641, 438] on span "**********" at bounding box center [633, 441] width 141 height 16
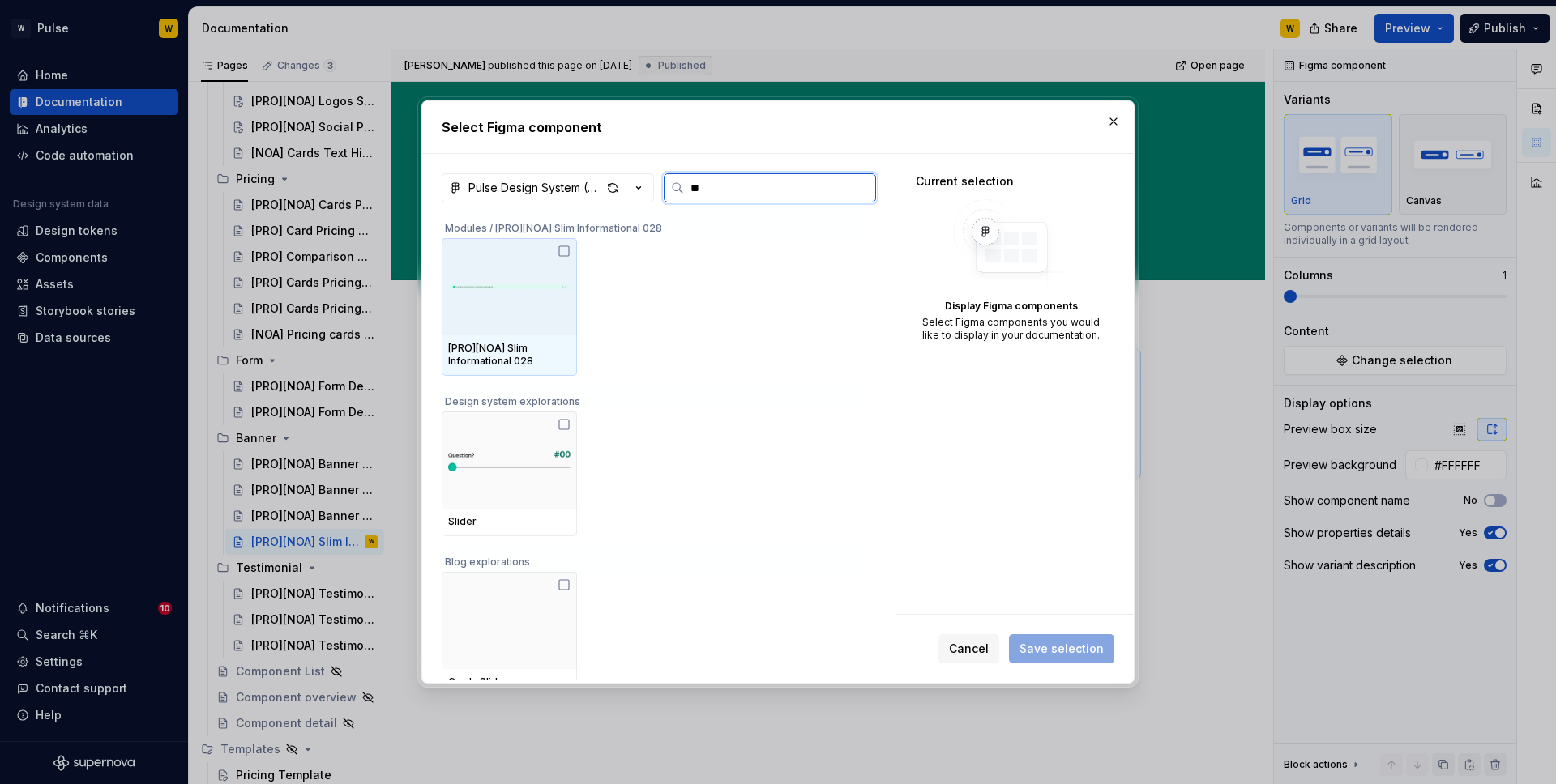
type input "***"
click at [506, 289] on img at bounding box center [509, 287] width 122 height 45
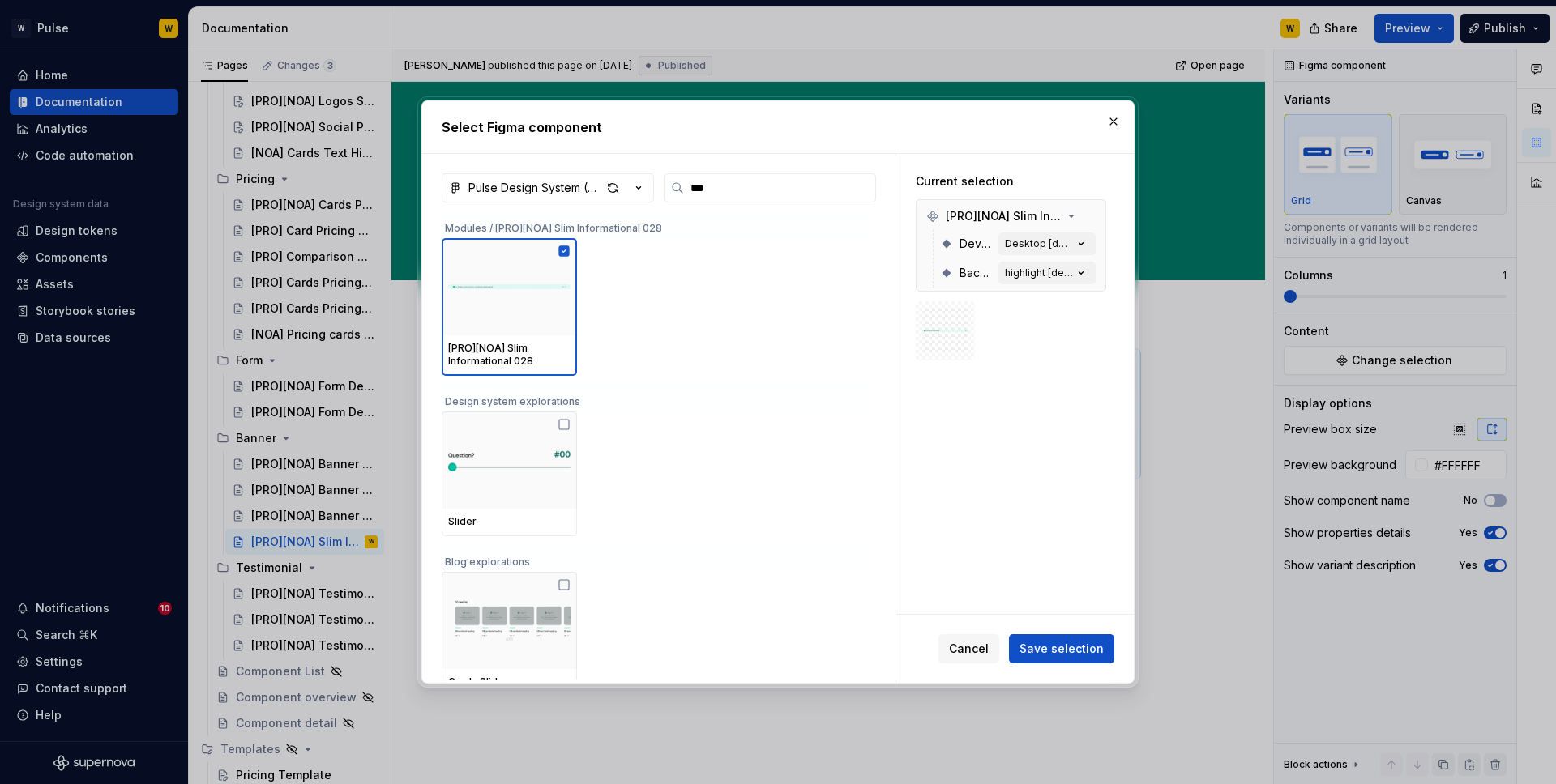
scroll to position [17, 0]
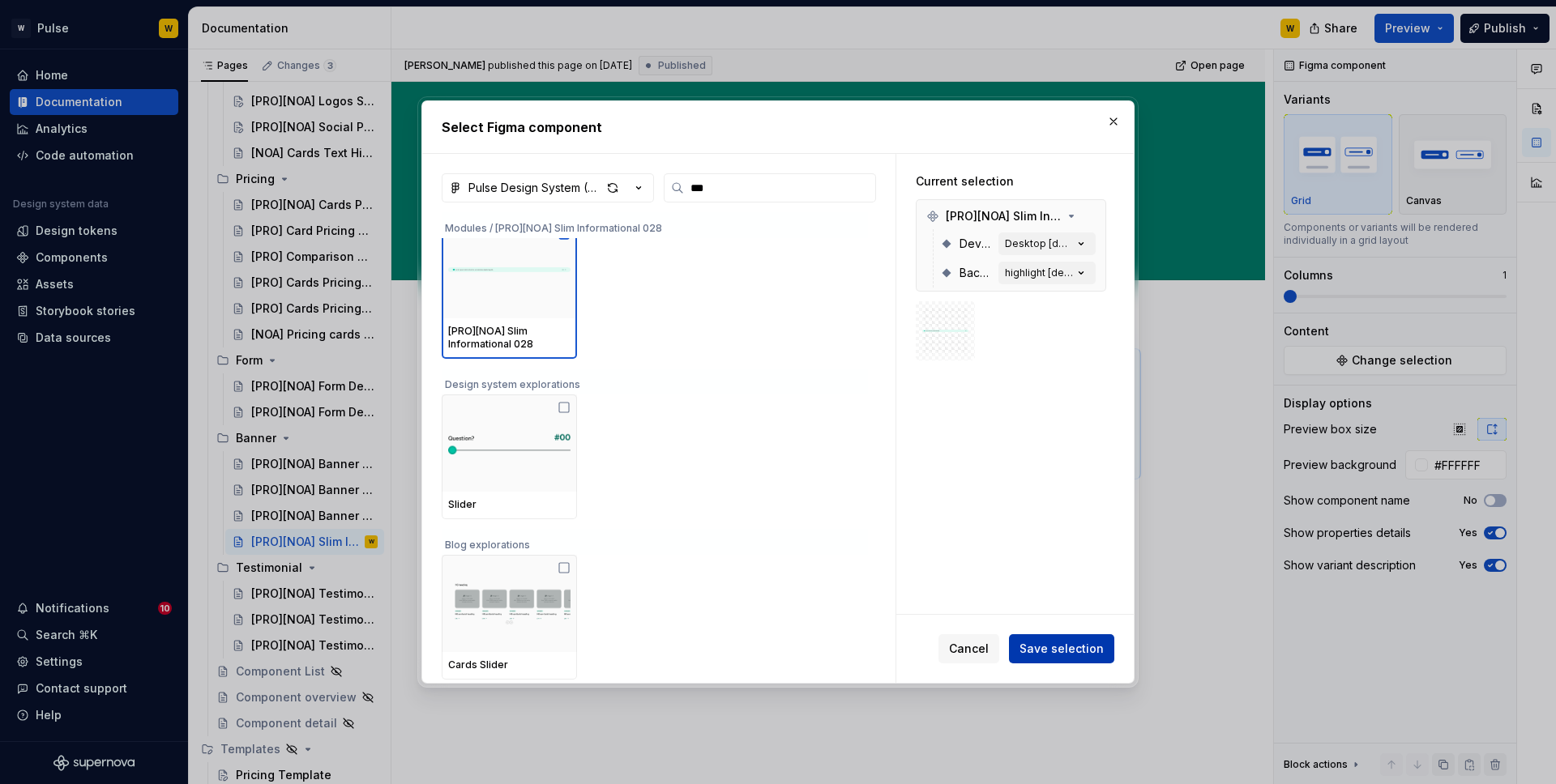
click at [1054, 616] on span "Save selection" at bounding box center [1061, 649] width 84 height 16
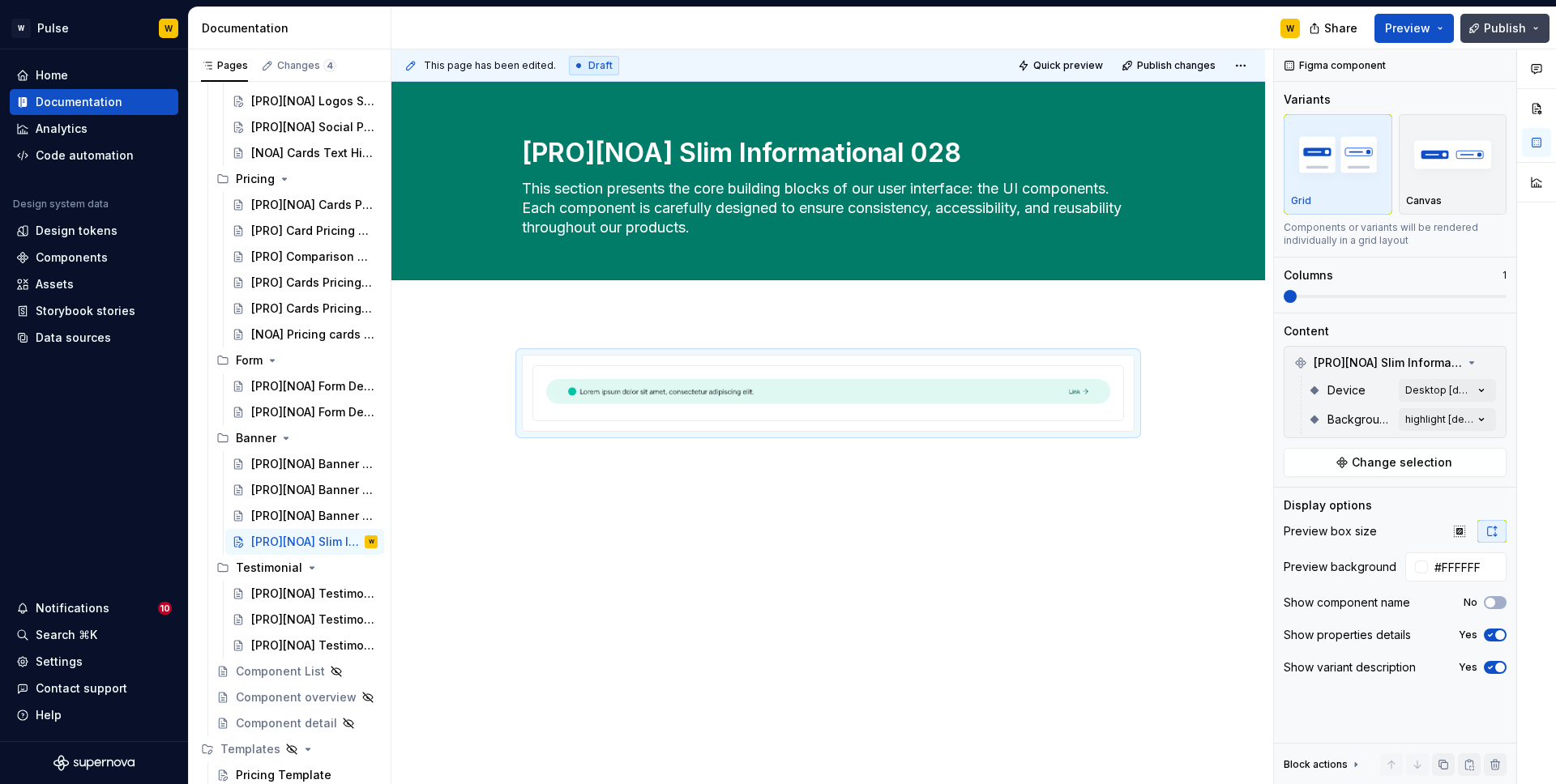
click at [1224, 33] on span "Publish" at bounding box center [1505, 28] width 43 height 16
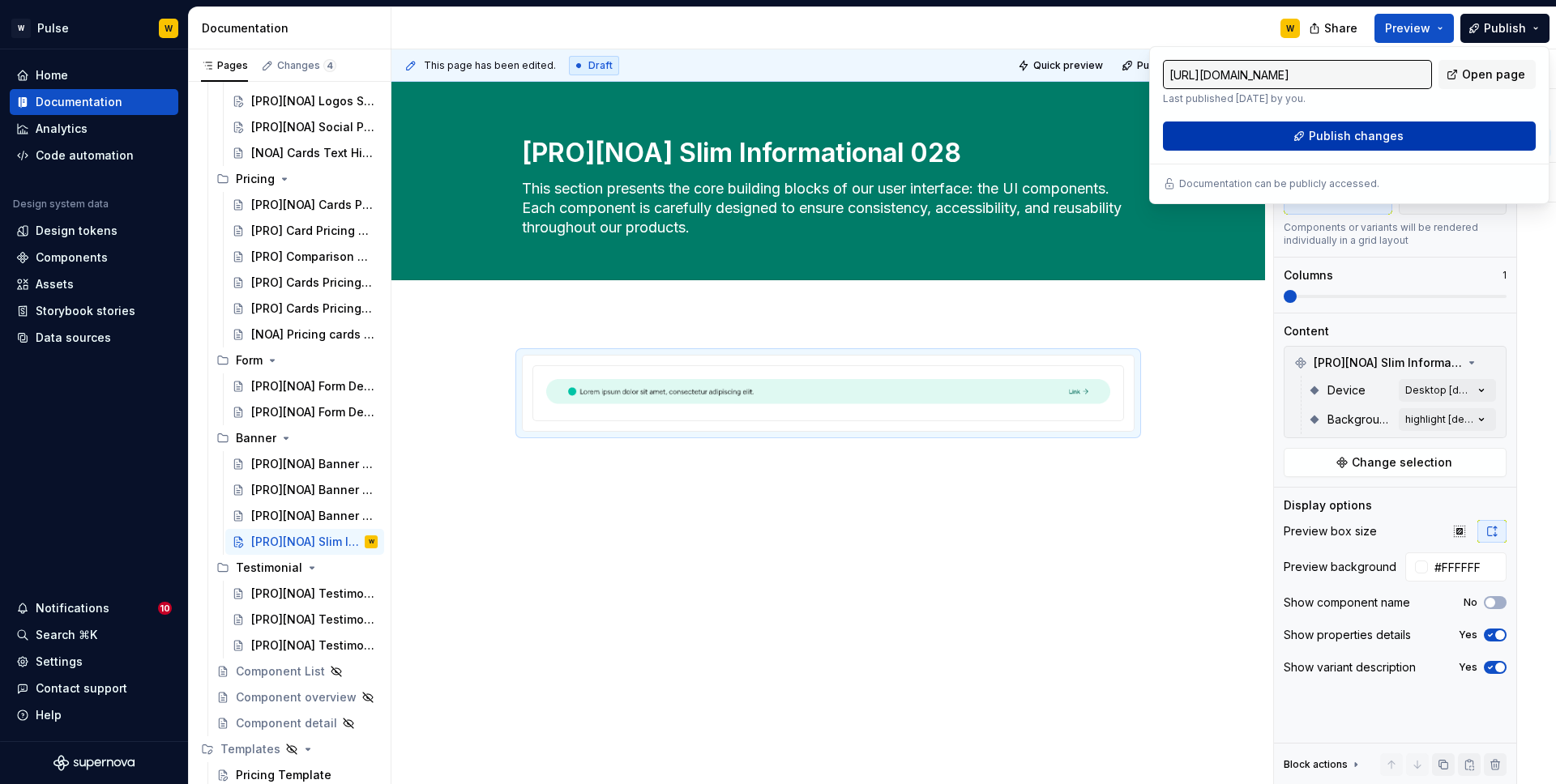
click at [1224, 136] on span "Publish changes" at bounding box center [1355, 135] width 95 height 16
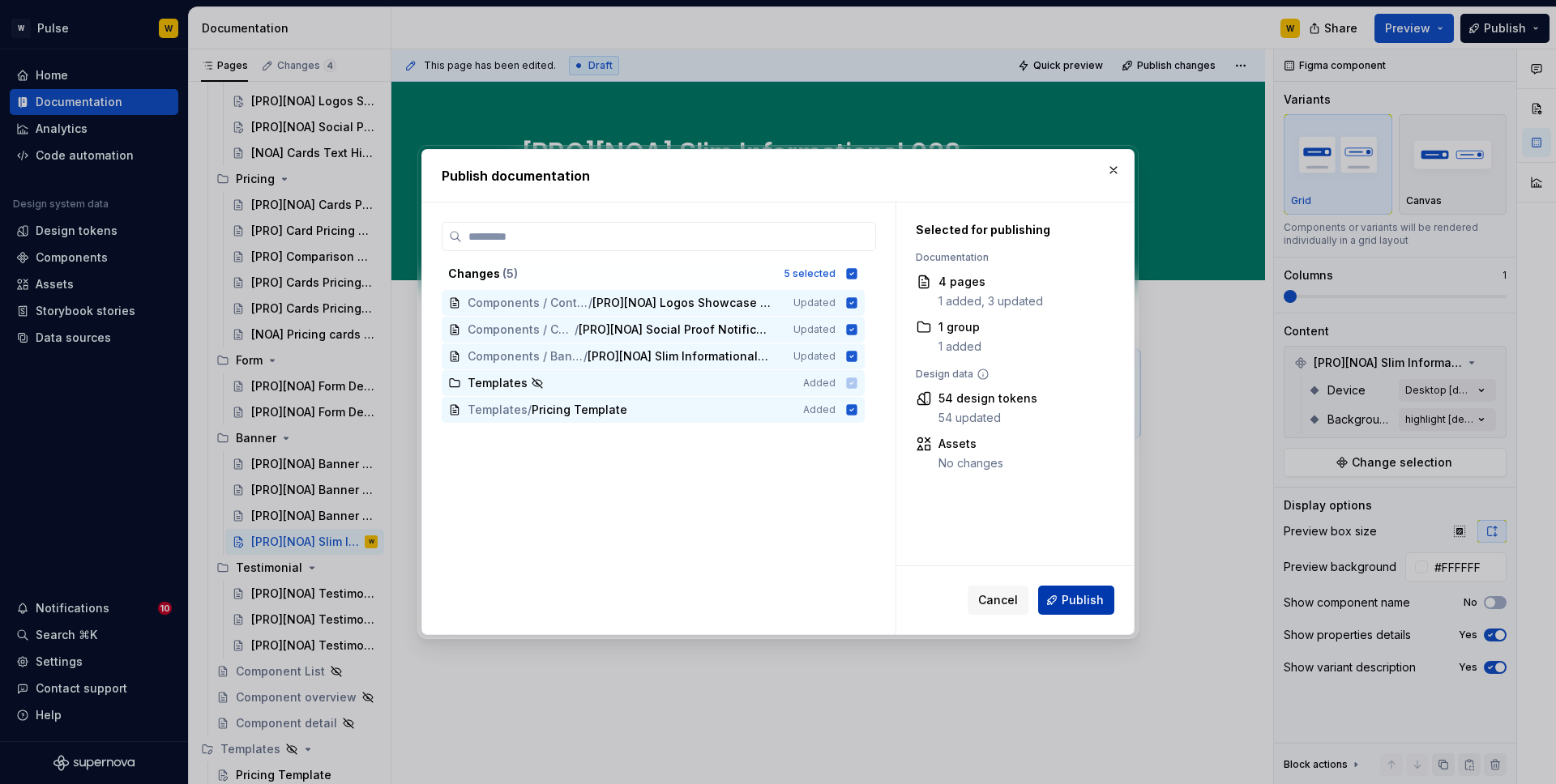
click at [1080, 601] on span "Publish" at bounding box center [1083, 600] width 43 height 16
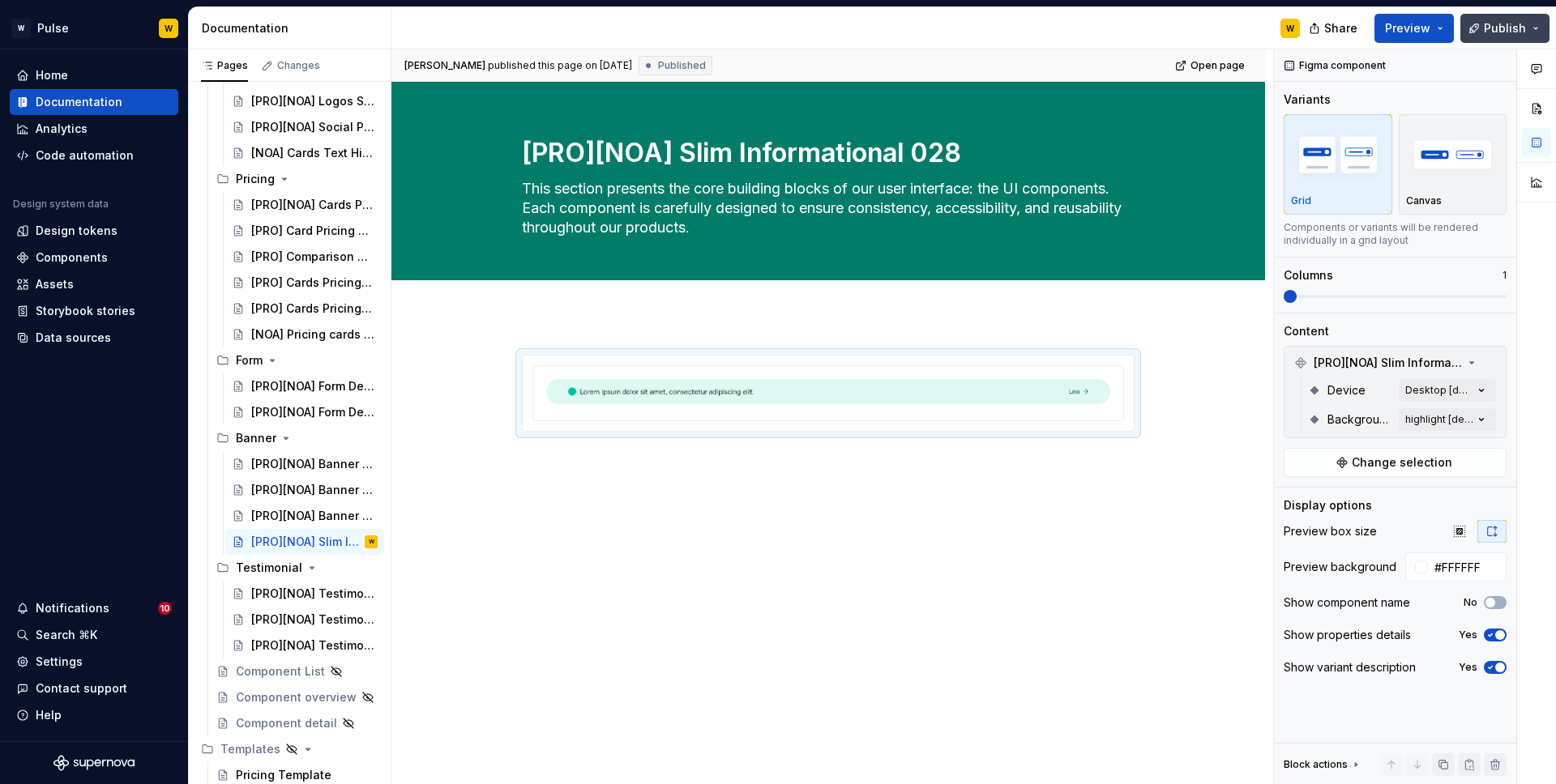
click at [1224, 27] on span "Publish" at bounding box center [1505, 28] width 43 height 16
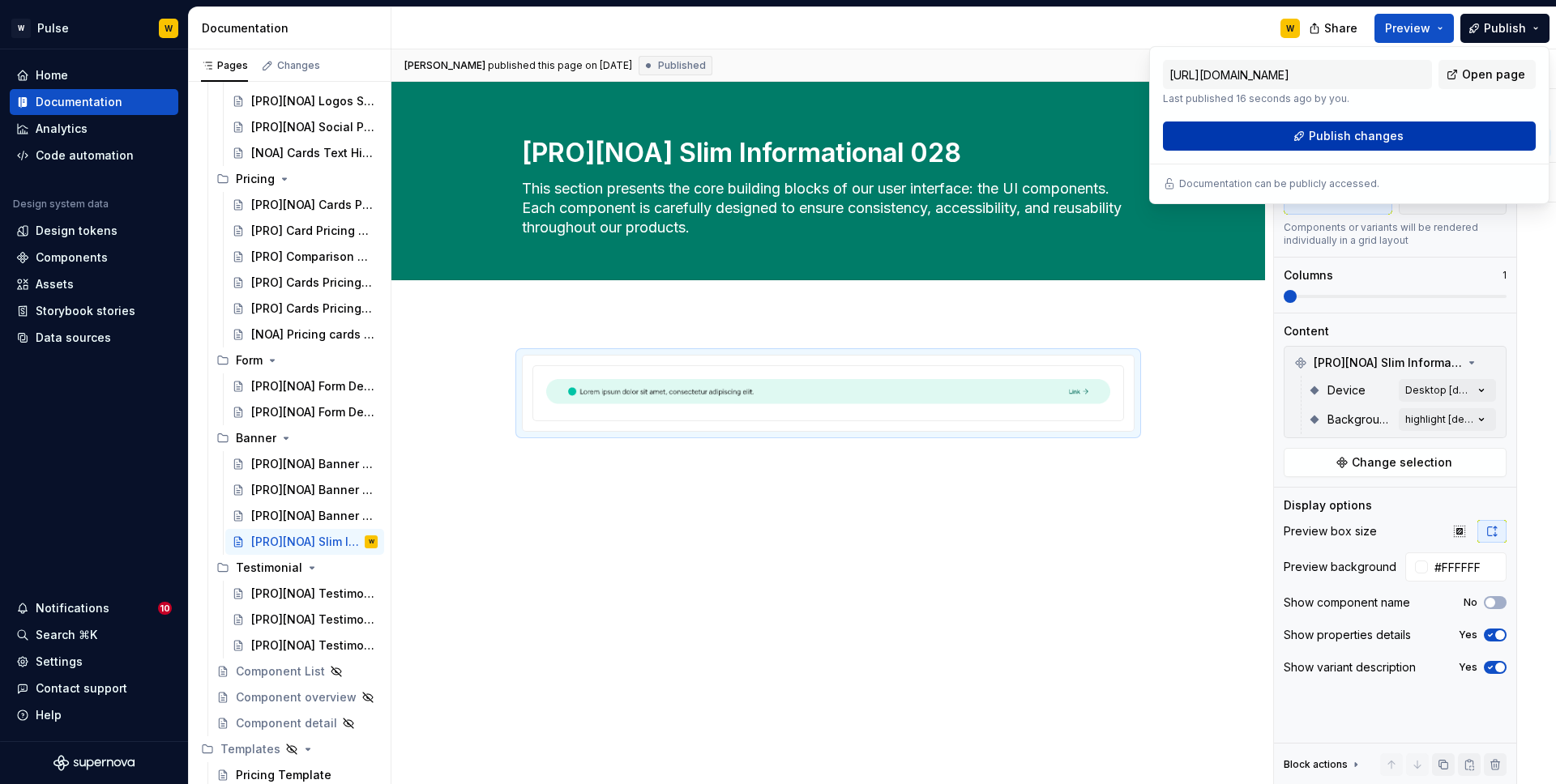
click at [1224, 133] on span "Publish changes" at bounding box center [1355, 135] width 95 height 16
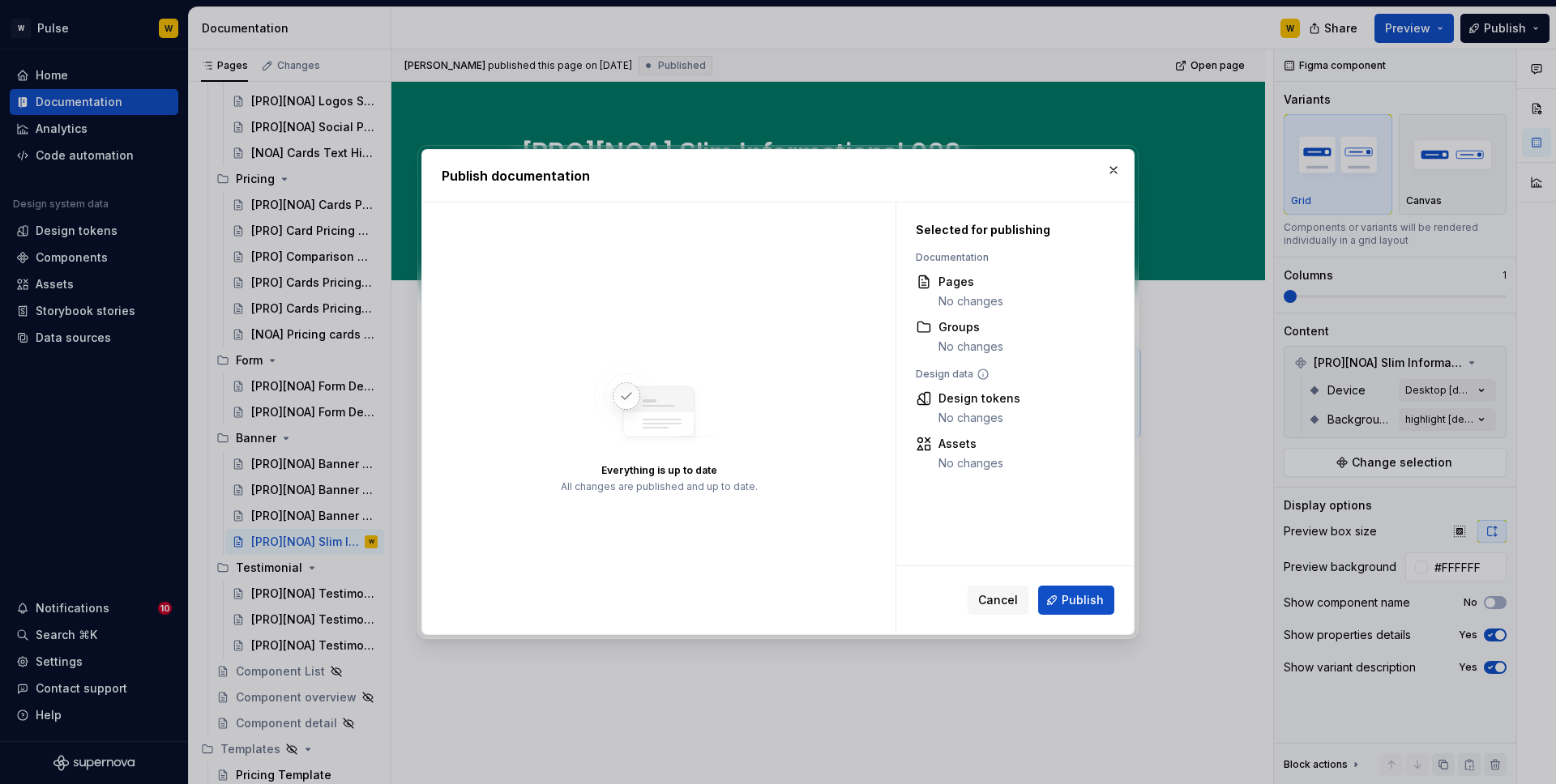
click at [1068, 604] on span "Publish" at bounding box center [1083, 600] width 43 height 16
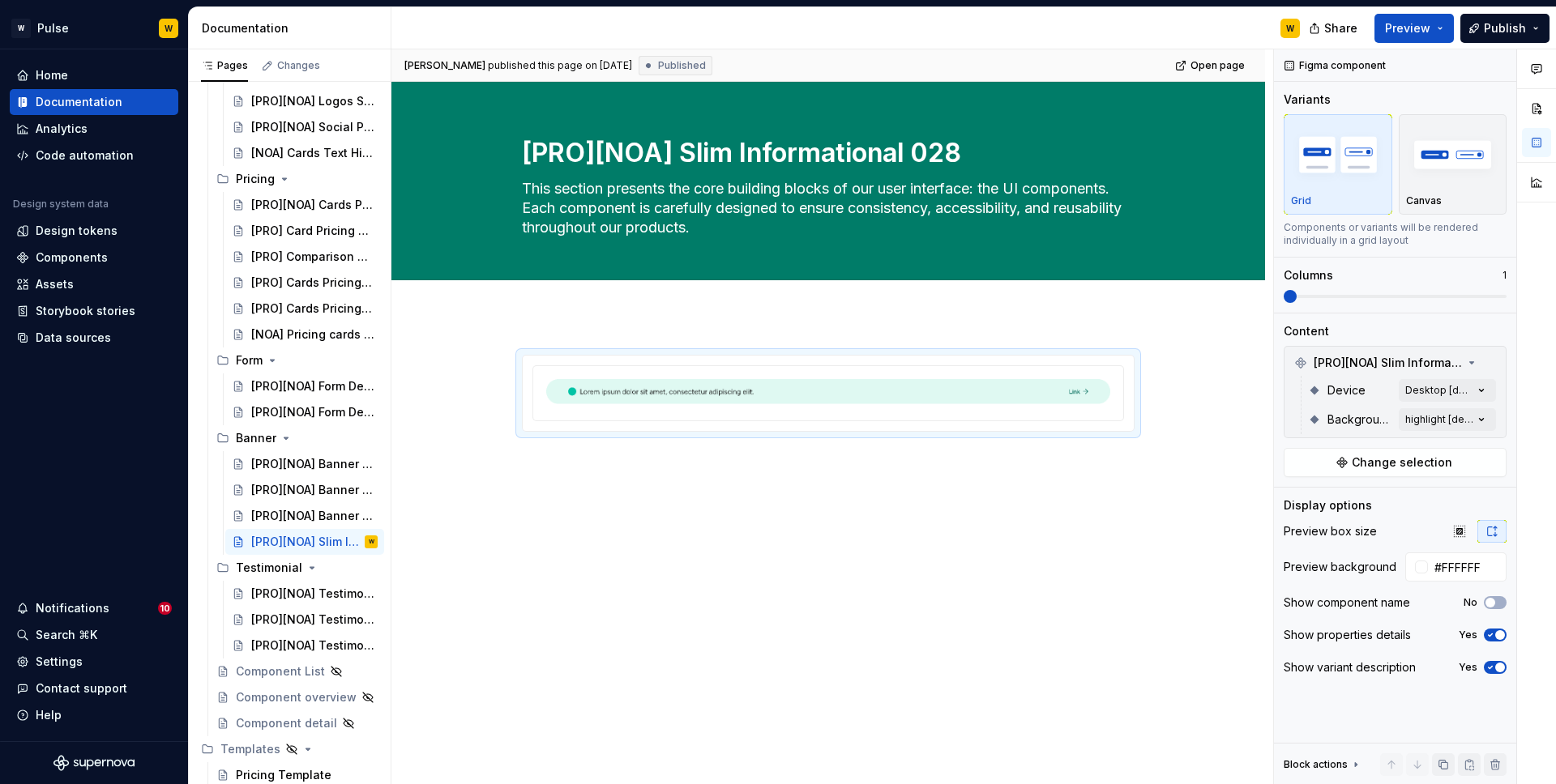
type textarea "*"
